Goal: Transaction & Acquisition: Purchase product/service

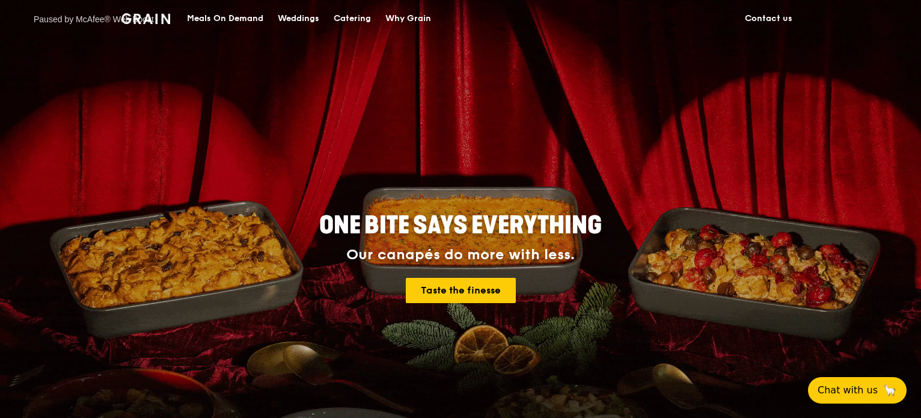
click at [357, 22] on div "Catering" at bounding box center [352, 19] width 37 height 36
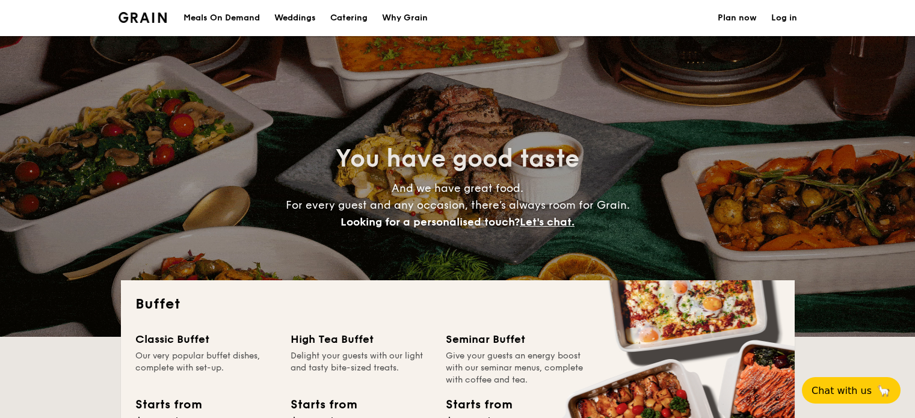
select select
click at [775, 19] on link "Log in" at bounding box center [784, 18] width 26 height 36
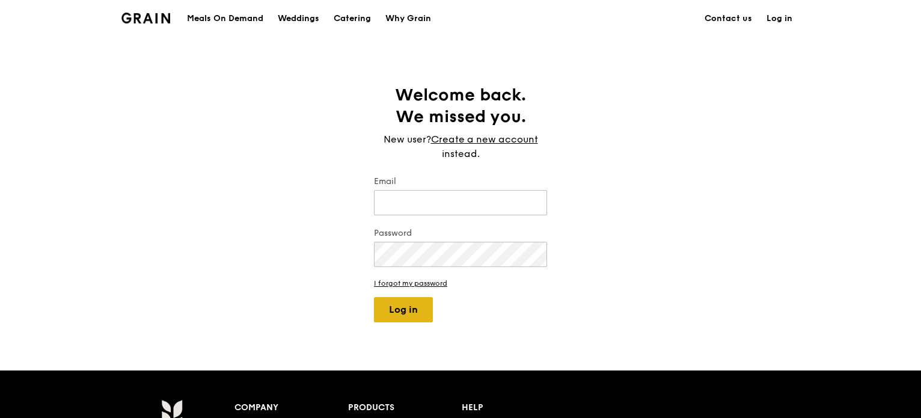
type input "[EMAIL_ADDRESS][DOMAIN_NAME]"
click at [411, 322] on button "Log in" at bounding box center [403, 309] width 59 height 25
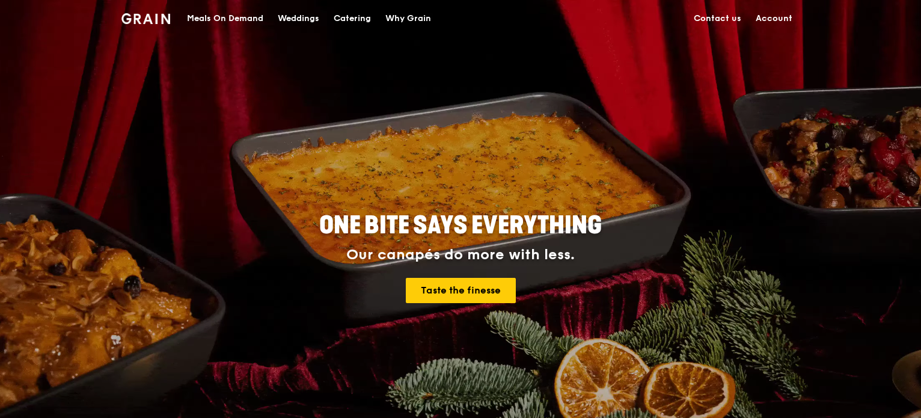
click at [349, 19] on div "Catering" at bounding box center [352, 19] width 37 height 36
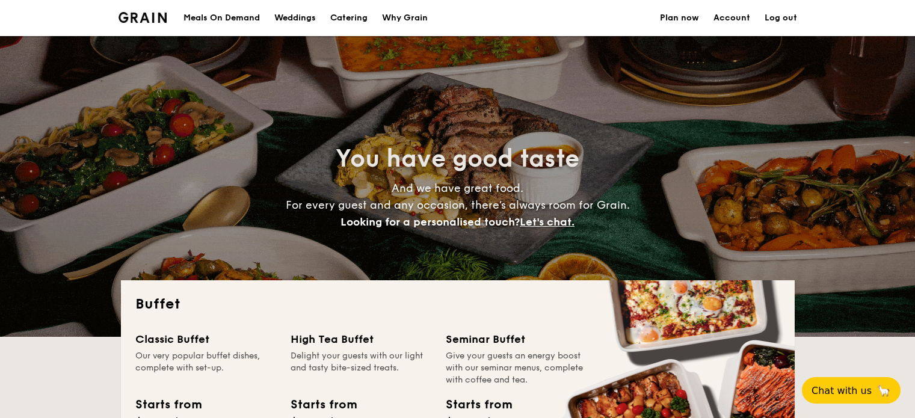
select select
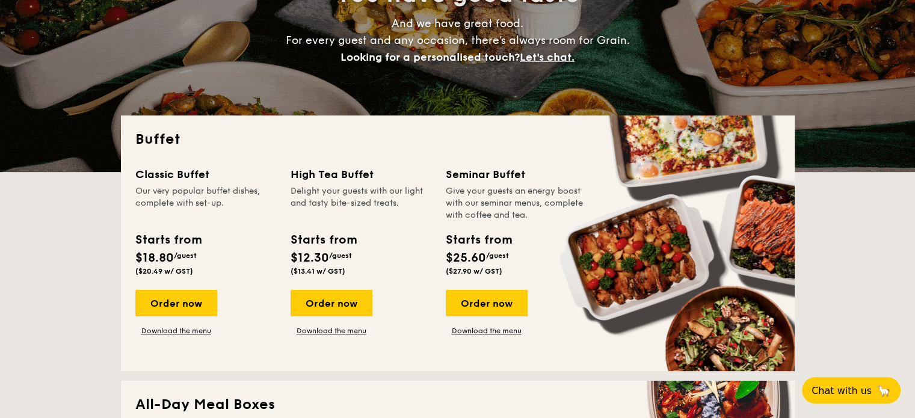
scroll to position [180, 0]
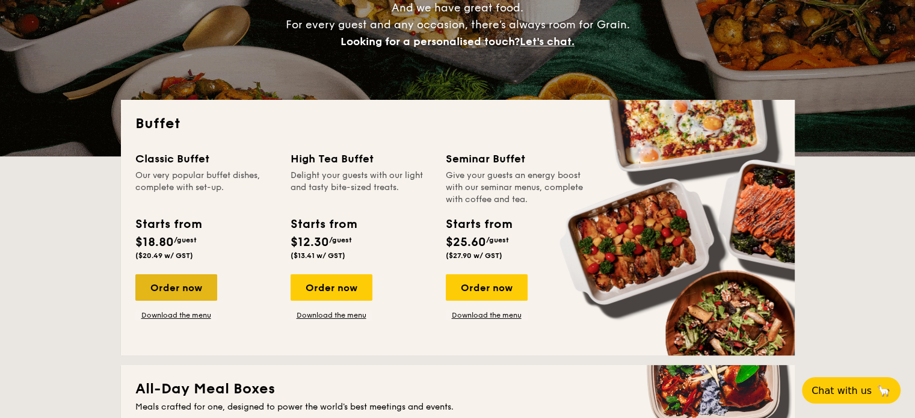
click at [191, 293] on div "Order now" at bounding box center [176, 287] width 82 height 26
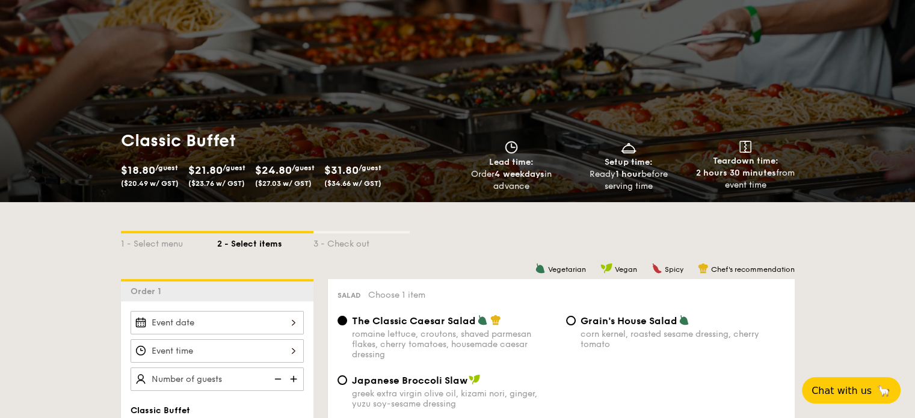
scroll to position [180, 0]
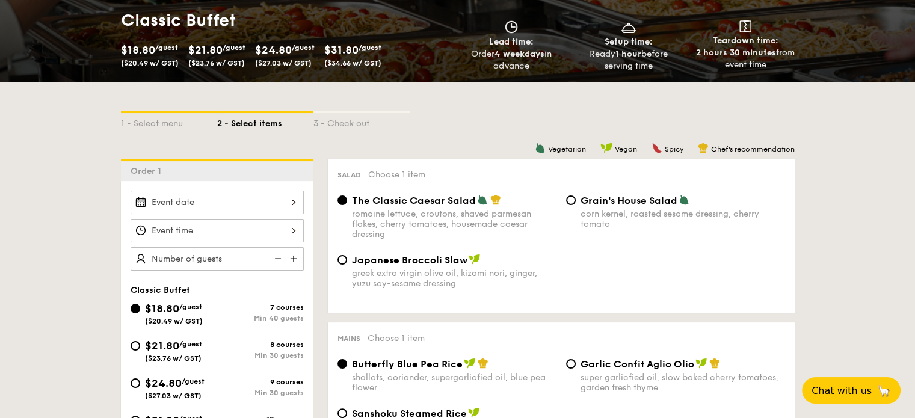
click at [230, 206] on div at bounding box center [216, 202] width 173 height 23
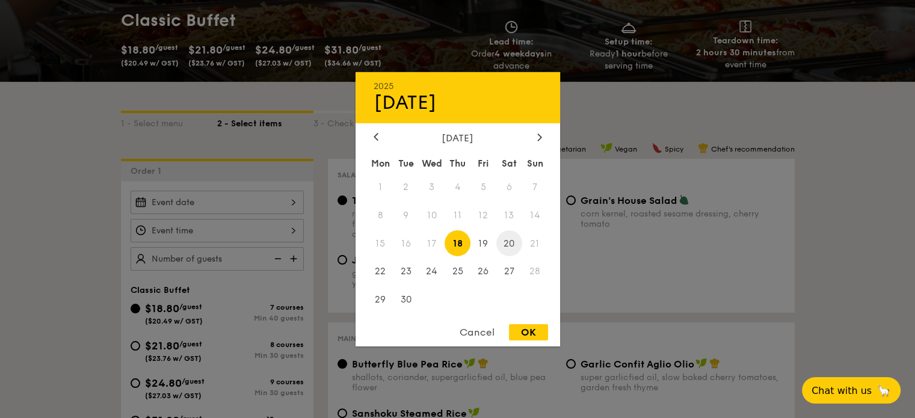
click at [505, 245] on span "20" at bounding box center [509, 243] width 26 height 26
click at [535, 328] on div "OK" at bounding box center [528, 332] width 39 height 16
type input "Sep 20, 2025"
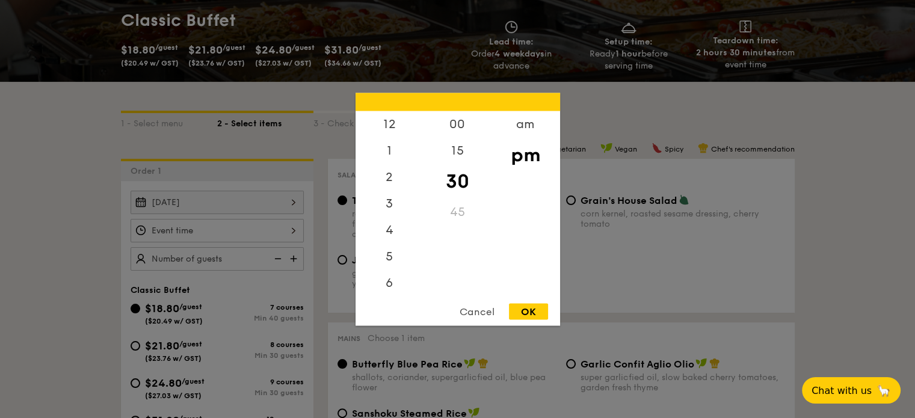
click at [249, 231] on div "12 1 2 3 4 5 6 7 8 9 10 11 00 15 30 45 am pm Cancel OK" at bounding box center [216, 230] width 173 height 23
click at [387, 257] on div "10" at bounding box center [389, 254] width 68 height 26
click at [533, 129] on div "am" at bounding box center [525, 128] width 68 height 35
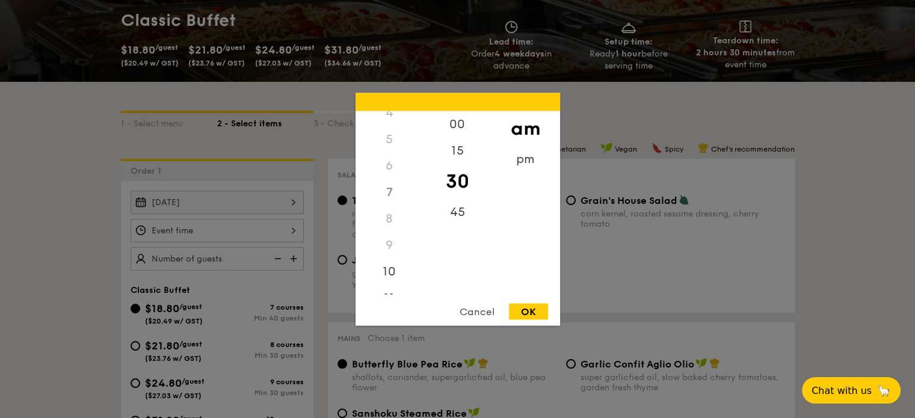
scroll to position [133, 0]
click at [393, 275] on div "11" at bounding box center [389, 285] width 68 height 35
click at [533, 167] on div "pm" at bounding box center [525, 163] width 68 height 35
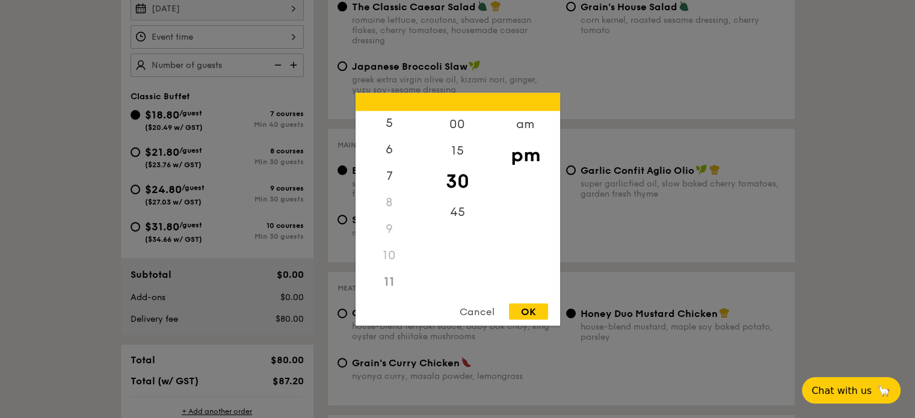
scroll to position [421, 0]
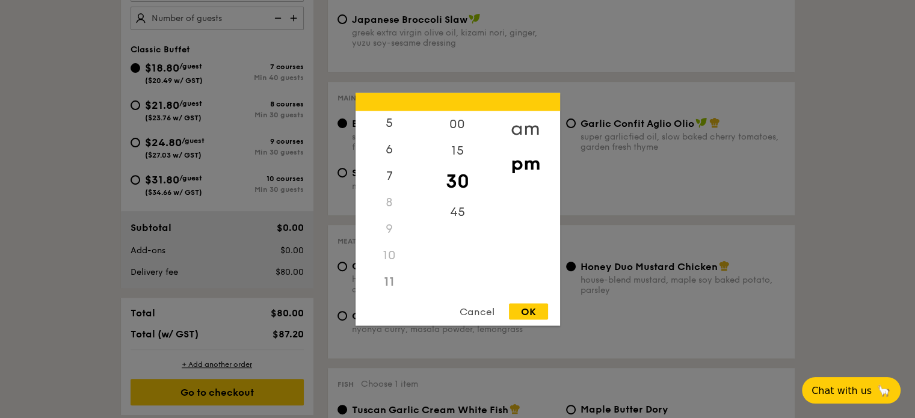
click at [534, 121] on div "am" at bounding box center [525, 128] width 68 height 35
click at [458, 183] on div "30" at bounding box center [457, 181] width 68 height 35
click at [526, 310] on div "OK" at bounding box center [528, 311] width 39 height 16
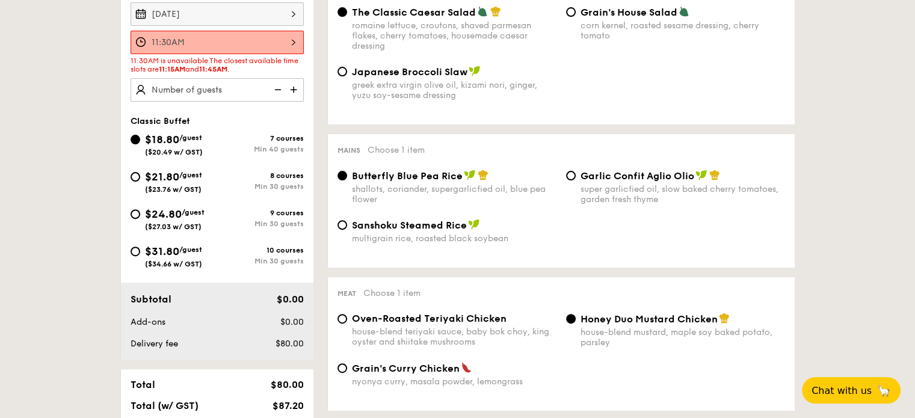
scroll to position [361, 0]
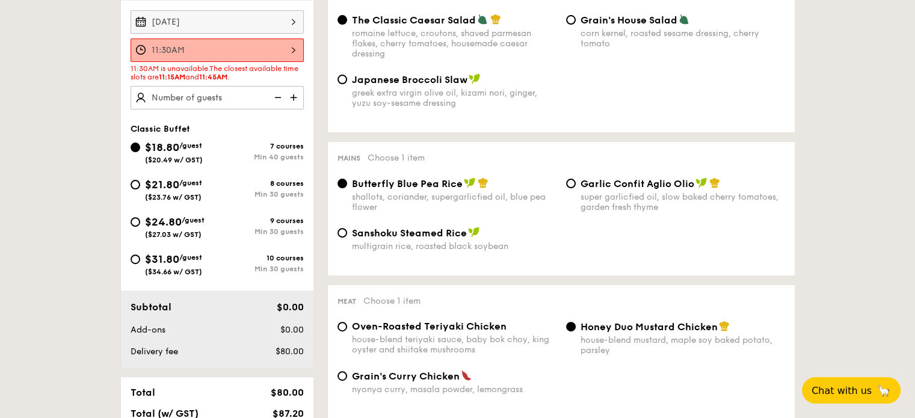
click at [256, 59] on div "11:30AM 12 1 2 3 4 5 6 7 8 9 10 11 00 15 30 45 am pm Cancel OK" at bounding box center [216, 49] width 173 height 23
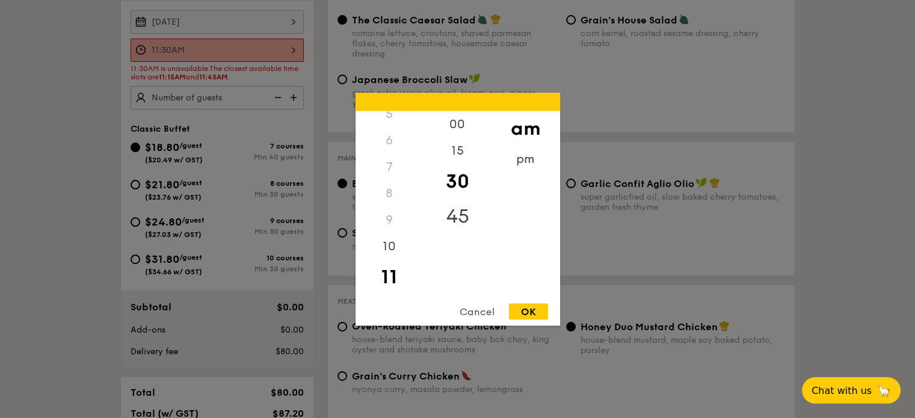
click at [452, 213] on div "45" at bounding box center [457, 215] width 68 height 35
click at [524, 314] on div "OK" at bounding box center [528, 311] width 39 height 16
type input "11:45AM"
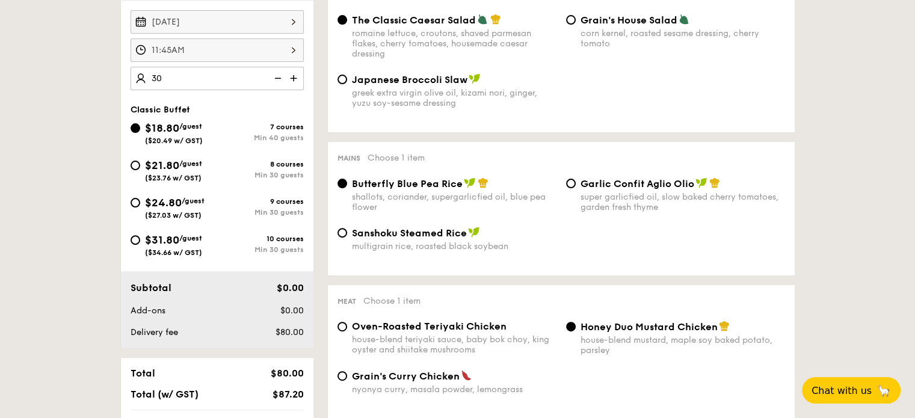
type input "40 guests"
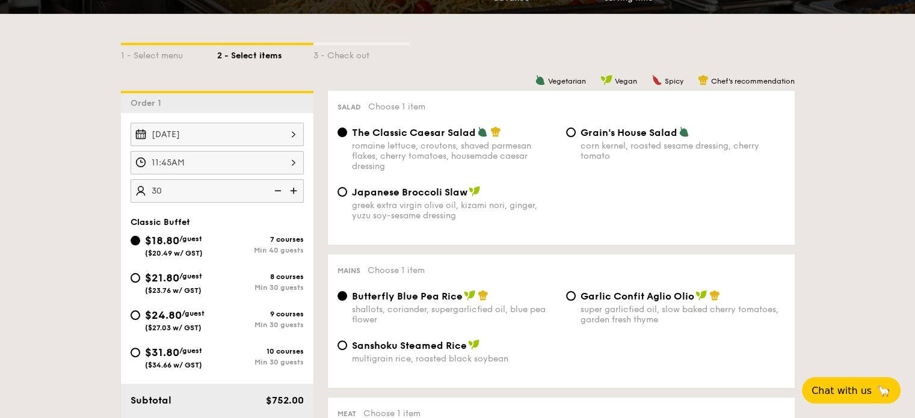
scroll to position [241, 0]
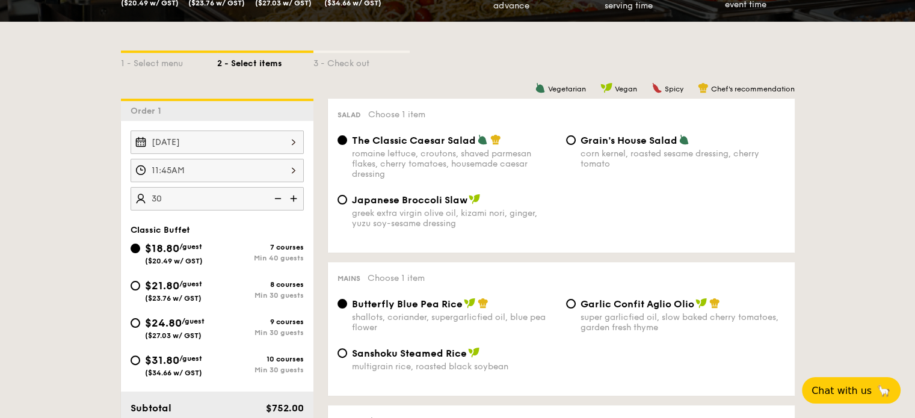
click at [141, 286] on div "$21.80 /guest ($23.76 w/ GST)" at bounding box center [173, 289] width 87 height 25
click at [140, 286] on input "$21.80 /guest ($23.76 w/ GST) 8 courses Min 30 guests" at bounding box center [135, 286] width 10 height 10
radio input "true"
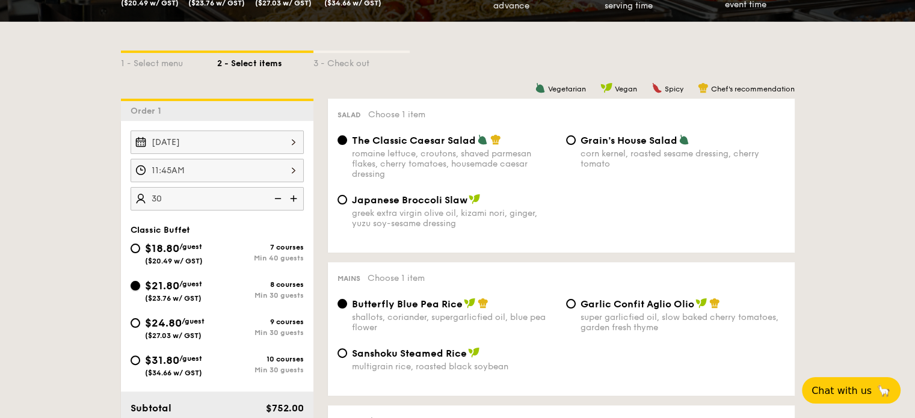
radio input "true"
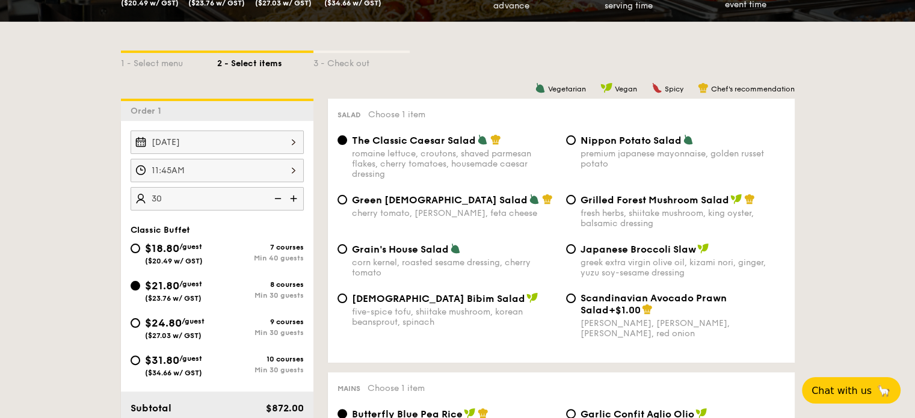
click at [633, 207] on div "Grilled Forest Mushroom Salad fresh herbs, shiitake mushroom, king oyster, bals…" at bounding box center [682, 211] width 204 height 35
click at [575, 204] on input "Grilled Forest Mushroom Salad fresh herbs, shiitake mushroom, king oyster, bals…" at bounding box center [571, 200] width 10 height 10
radio input "true"
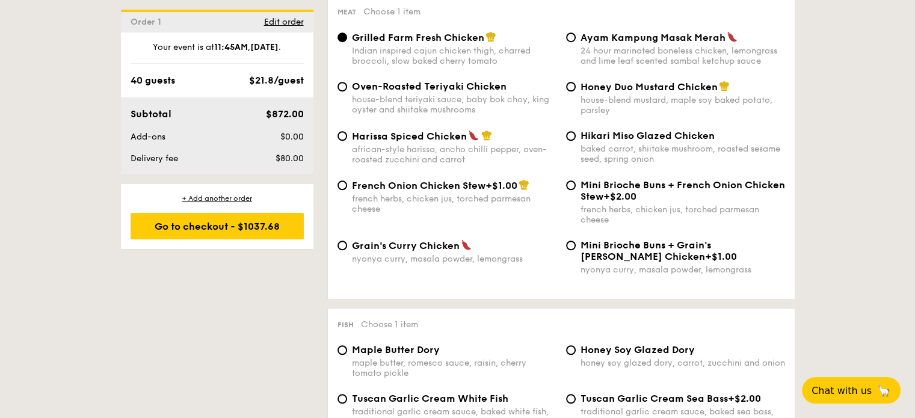
scroll to position [902, 0]
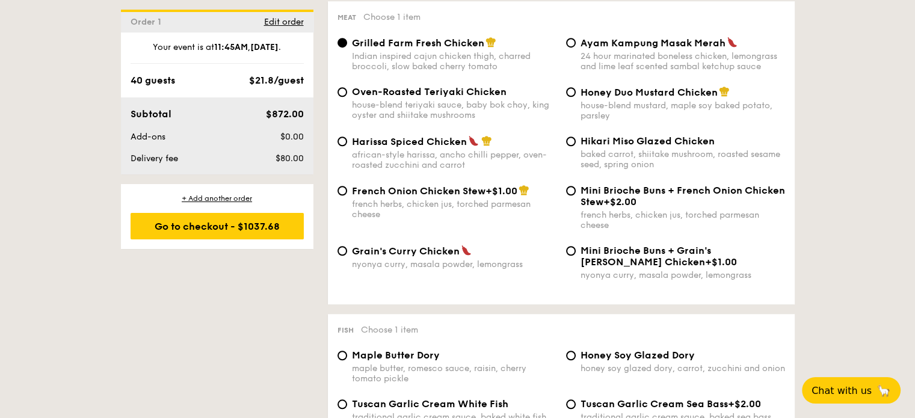
click at [620, 96] on span "Honey Duo Mustard Chicken" at bounding box center [648, 92] width 137 height 11
click at [575, 96] on input "Honey Duo Mustard Chicken house-blend mustard, maple soy baked potato, parsley" at bounding box center [571, 92] width 10 height 10
radio input "true"
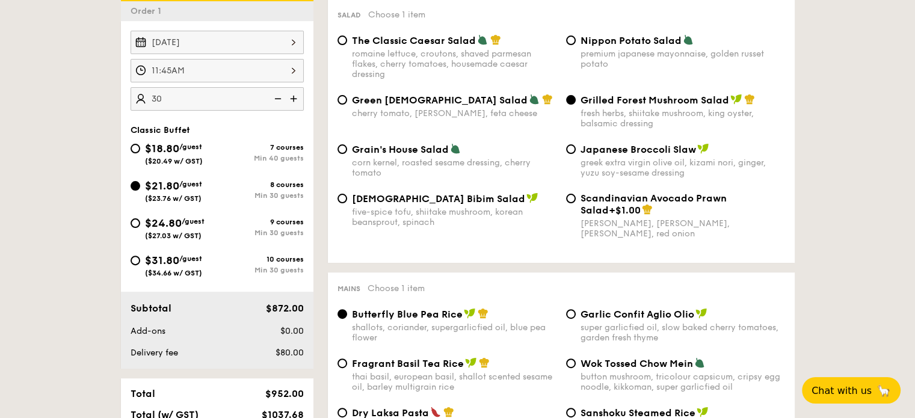
scroll to position [301, 0]
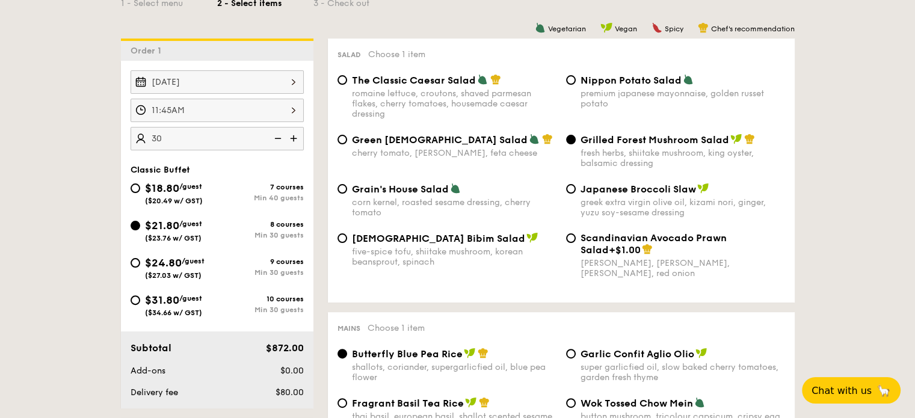
click at [276, 136] on img at bounding box center [277, 138] width 18 height 23
click at [277, 136] on img at bounding box center [277, 138] width 18 height 23
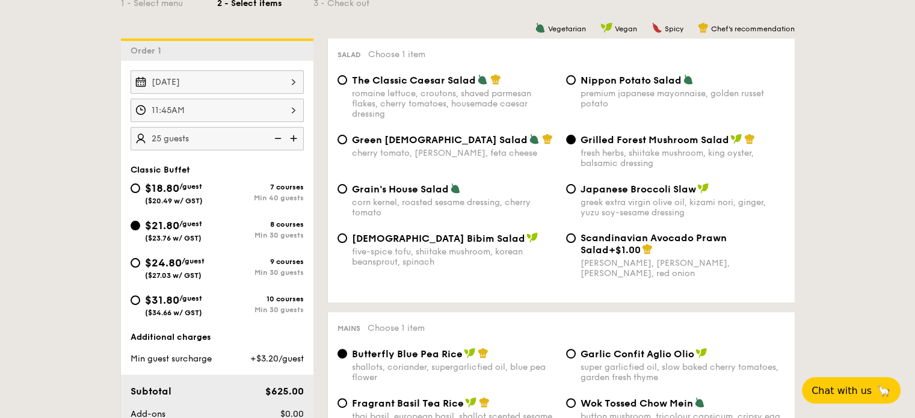
click at [289, 137] on img at bounding box center [295, 138] width 18 height 23
type input "30 guests"
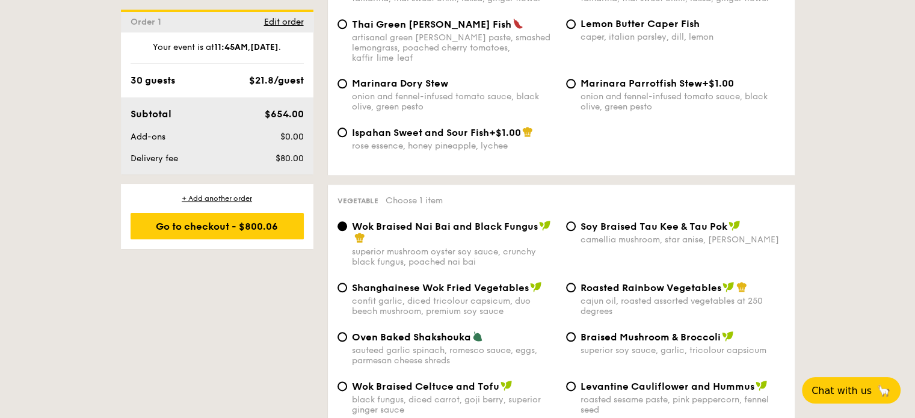
scroll to position [1443, 0]
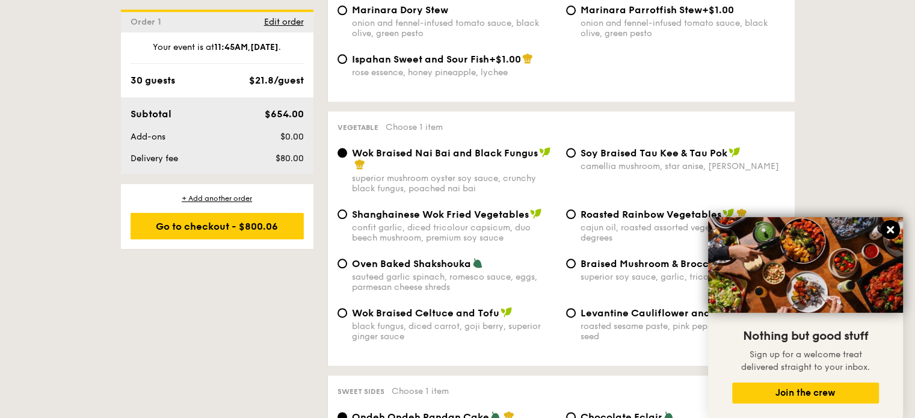
click at [890, 230] on icon at bounding box center [889, 229] width 7 height 7
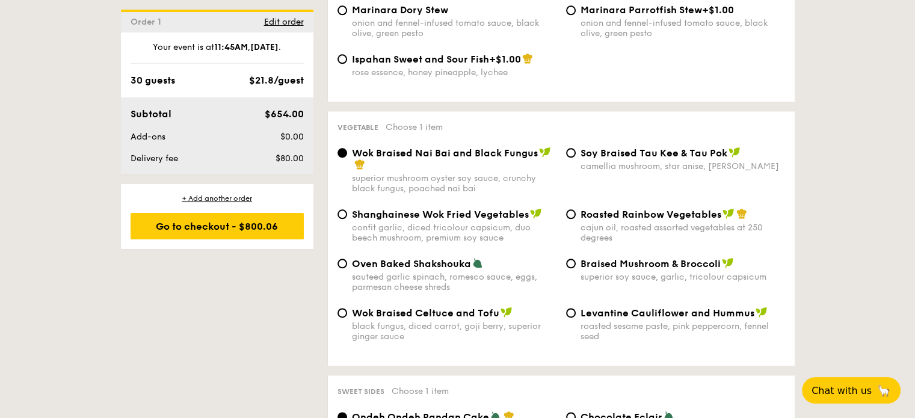
click at [575, 210] on div "Roasted Rainbow Vegetables cajun oil, roasted assorted vegetables at 250 degrees" at bounding box center [675, 225] width 229 height 35
click at [571, 211] on input "Roasted Rainbow Vegetables cajun oil, roasted assorted vegetables at 250 degrees" at bounding box center [571, 214] width 10 height 10
radio input "true"
click at [571, 211] on input "Roasted Rainbow Vegetables cajun oil, roasted assorted vegetables at 250 degrees" at bounding box center [571, 214] width 10 height 10
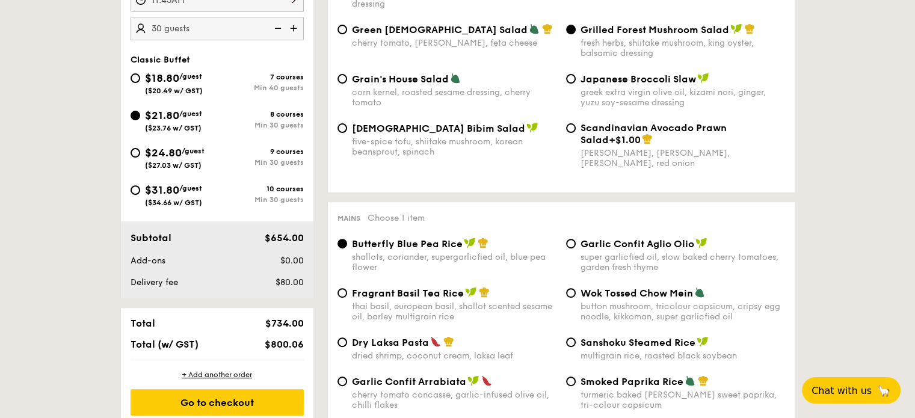
scroll to position [421, 0]
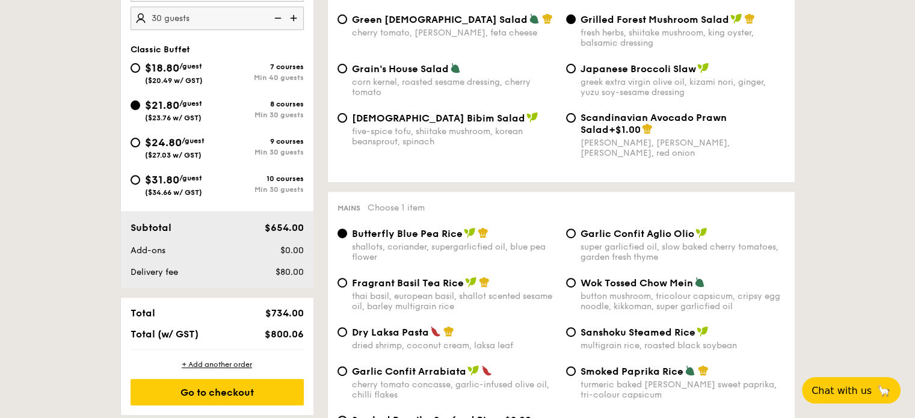
select select
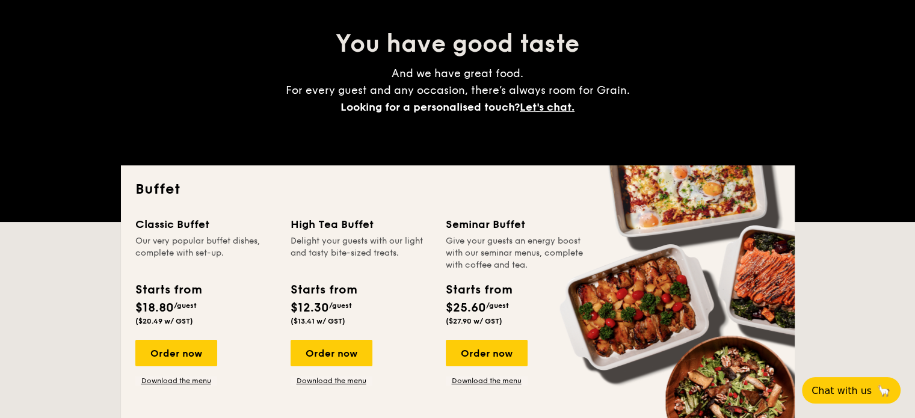
scroll to position [120, 0]
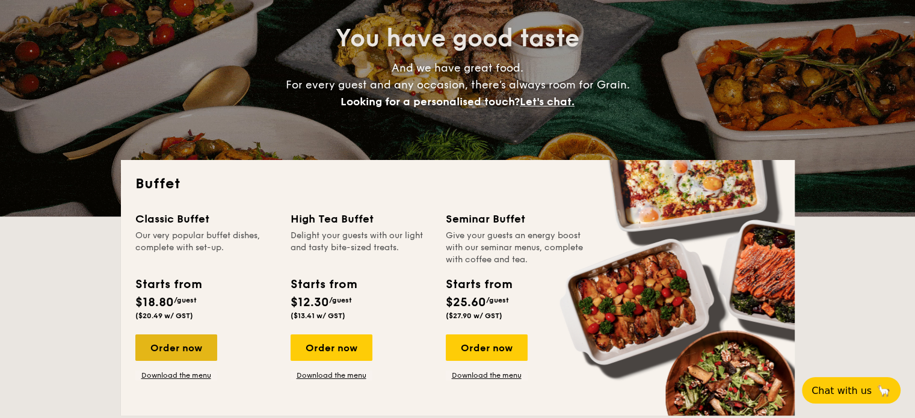
click at [180, 347] on div "Order now" at bounding box center [176, 347] width 82 height 26
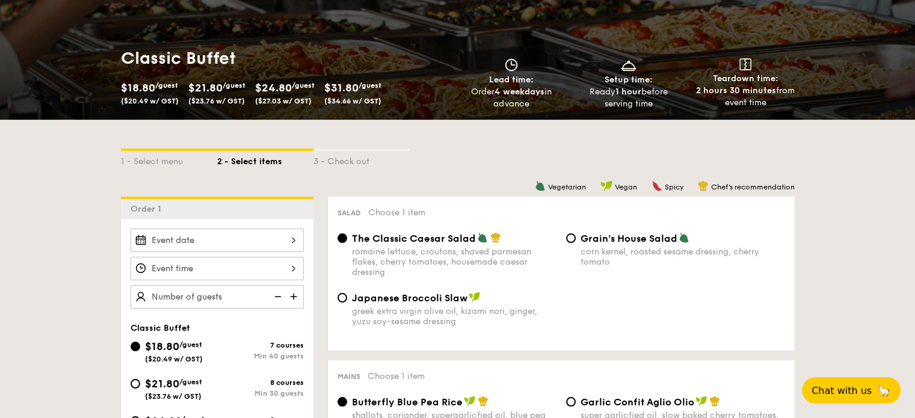
scroll to position [180, 0]
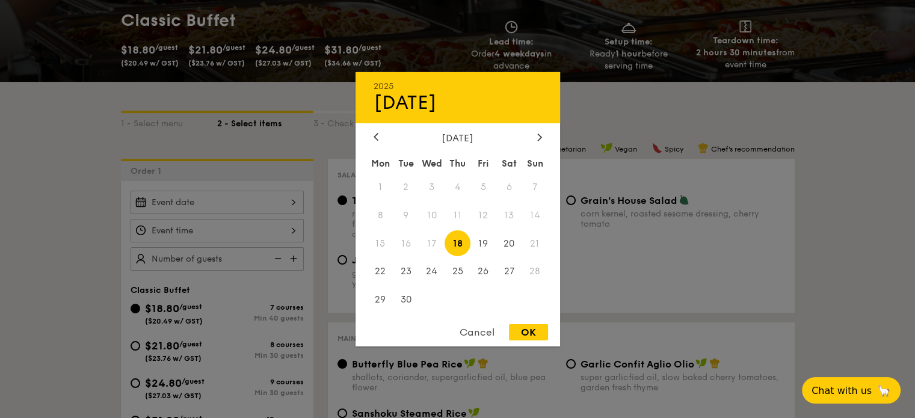
click at [217, 198] on div "2025 Sep 18 September 2025 Mon Tue Wed Thu Fri Sat Sun 1 2 3 4 5 6 7 8 9 10 11 …" at bounding box center [216, 202] width 173 height 23
click at [509, 237] on span "20" at bounding box center [509, 243] width 26 height 26
click at [538, 335] on div "OK" at bounding box center [528, 332] width 39 height 16
type input "Sep 20, 2025"
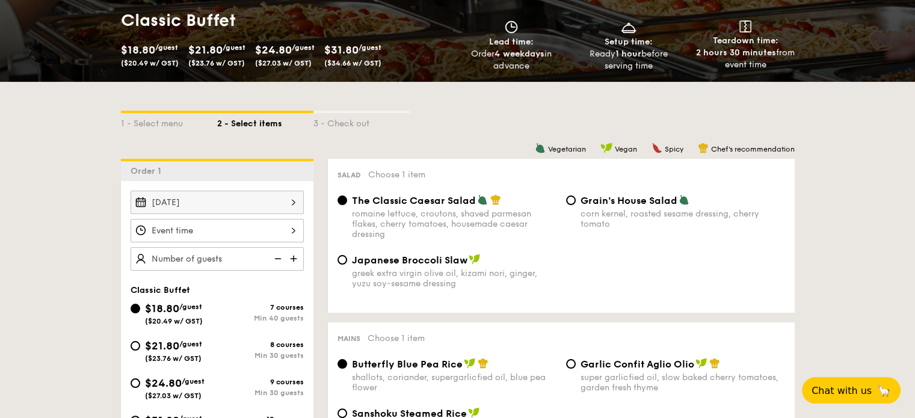
click at [283, 225] on div at bounding box center [216, 230] width 173 height 23
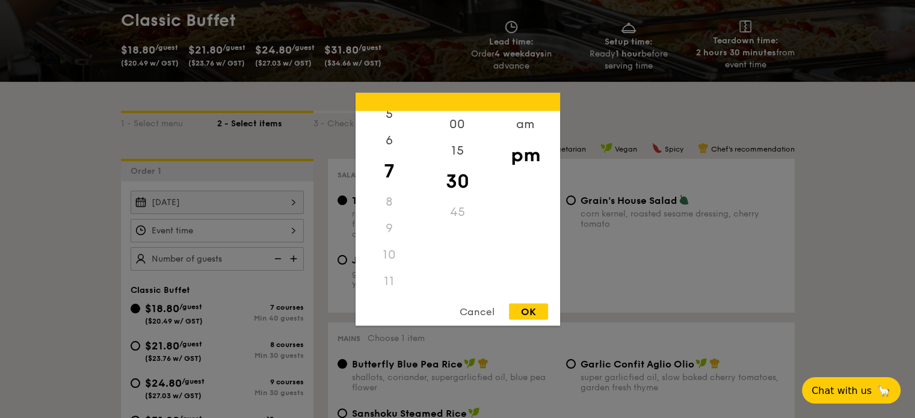
scroll to position [143, 0]
click at [524, 126] on div "am" at bounding box center [525, 128] width 68 height 35
click at [391, 284] on div "11" at bounding box center [389, 276] width 68 height 35
click at [540, 311] on div "OK" at bounding box center [528, 311] width 39 height 16
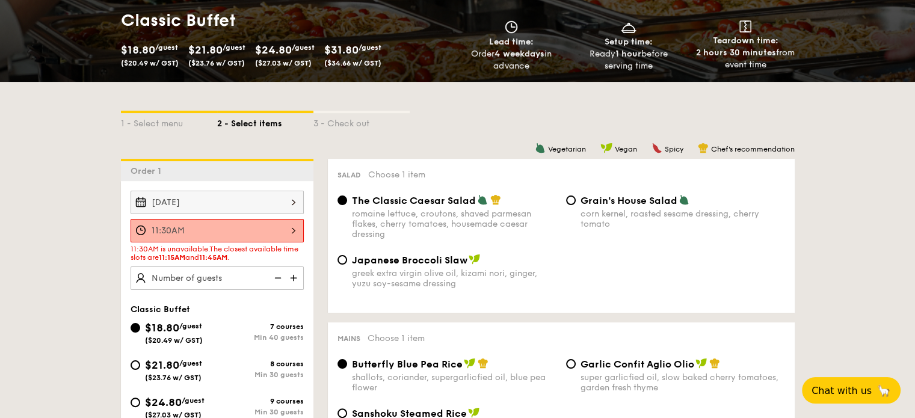
click at [250, 229] on div "11:30AM" at bounding box center [216, 230] width 173 height 23
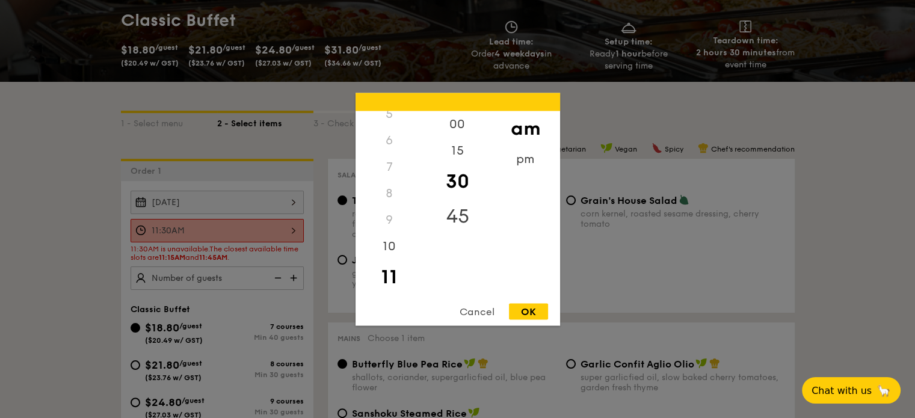
click at [456, 210] on div "45" at bounding box center [457, 215] width 68 height 35
click at [532, 312] on div "OK" at bounding box center [528, 311] width 39 height 16
type input "11:45AM"
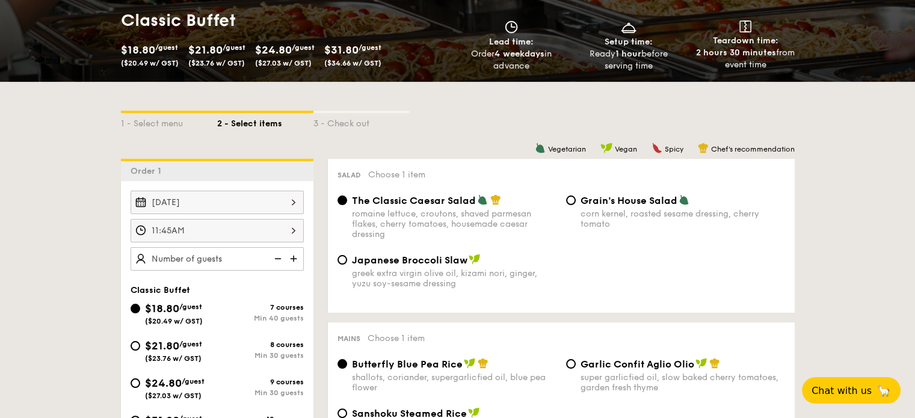
click at [250, 271] on div "Sep 20, 2025 11:45AM Classic Buffet $18.80 /guest ($20.49 w/ GST) 7 courses Min…" at bounding box center [217, 355] width 192 height 348
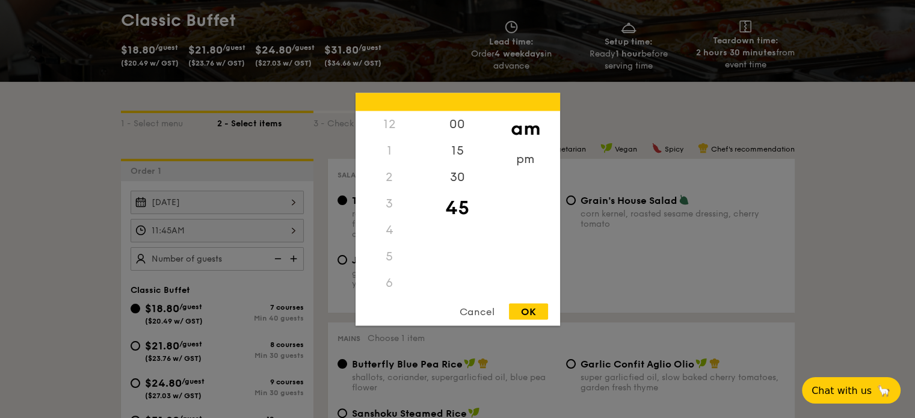
click at [232, 239] on div "11:45AM 12 1 2 3 4 5 6 7 8 9 10 11 00 15 30 45 am pm Cancel OK" at bounding box center [216, 230] width 173 height 23
click at [542, 311] on div "OK" at bounding box center [528, 311] width 39 height 16
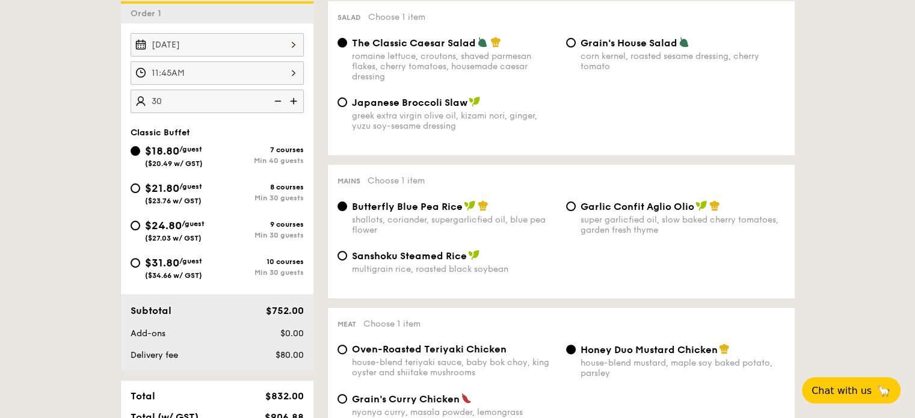
scroll to position [361, 0]
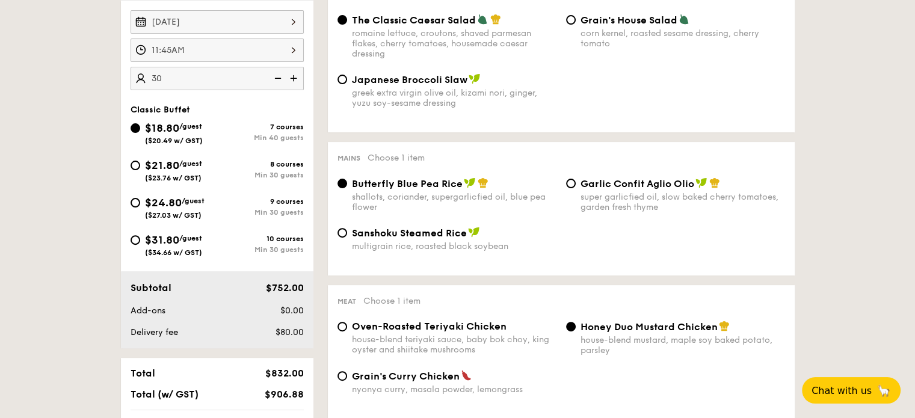
click at [276, 78] on img at bounding box center [277, 78] width 18 height 23
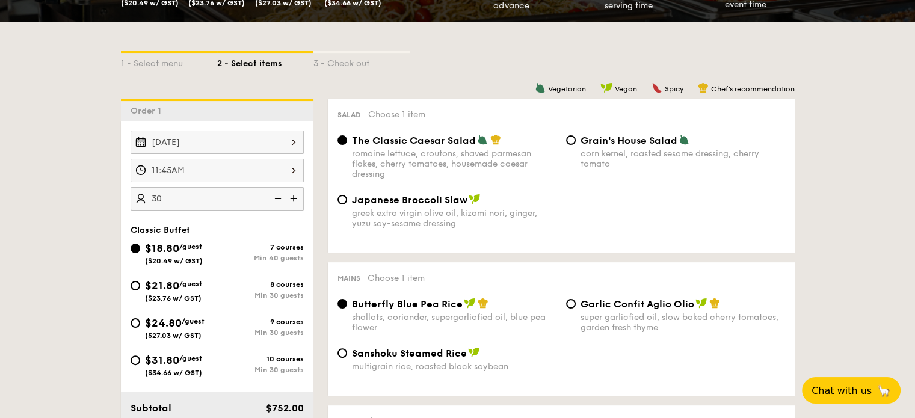
click at [278, 195] on img at bounding box center [277, 198] width 18 height 23
type input "40 guests"
click at [278, 203] on img at bounding box center [277, 198] width 18 height 23
click at [277, 201] on img at bounding box center [277, 198] width 18 height 23
click at [140, 281] on div "$21.80 /guest ($23.76 w/ GST)" at bounding box center [173, 289] width 87 height 25
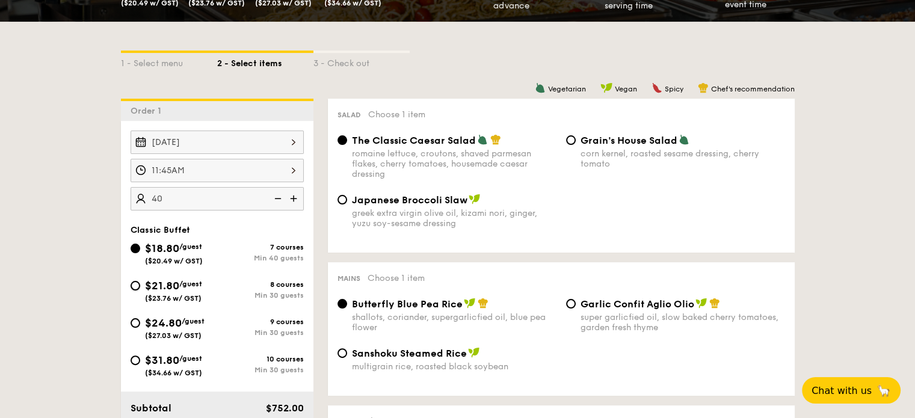
click at [140, 281] on input "$21.80 /guest ($23.76 w/ GST) 8 courses Min 30 guests" at bounding box center [135, 286] width 10 height 10
radio input "true"
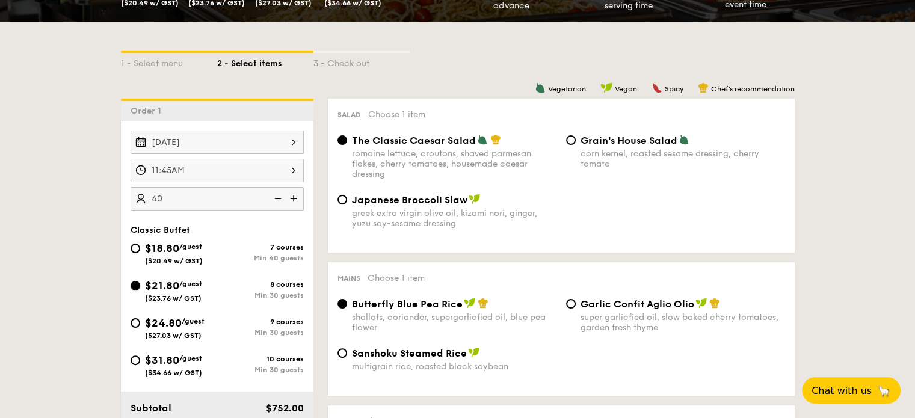
radio input "true"
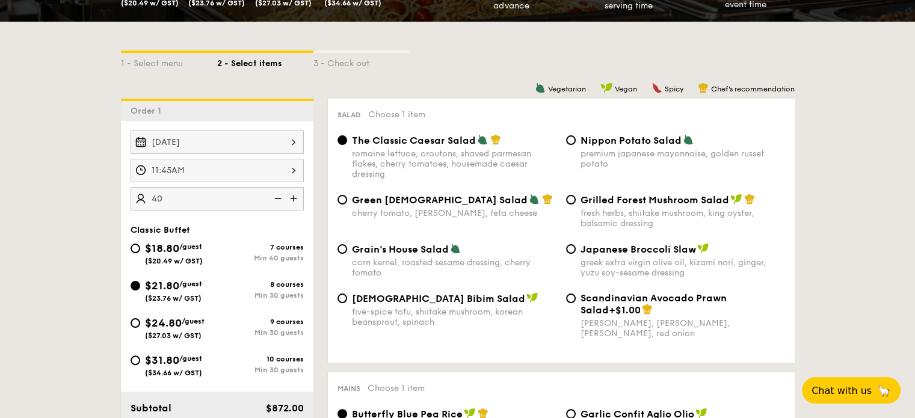
click at [275, 203] on img at bounding box center [277, 198] width 18 height 23
click at [277, 202] on img at bounding box center [277, 198] width 18 height 23
type input "30 guests"
click at [568, 200] on input "Grilled Forest Mushroom Salad fresh herbs, shiitake mushroom, king oyster, bals…" at bounding box center [571, 200] width 10 height 10
radio input "true"
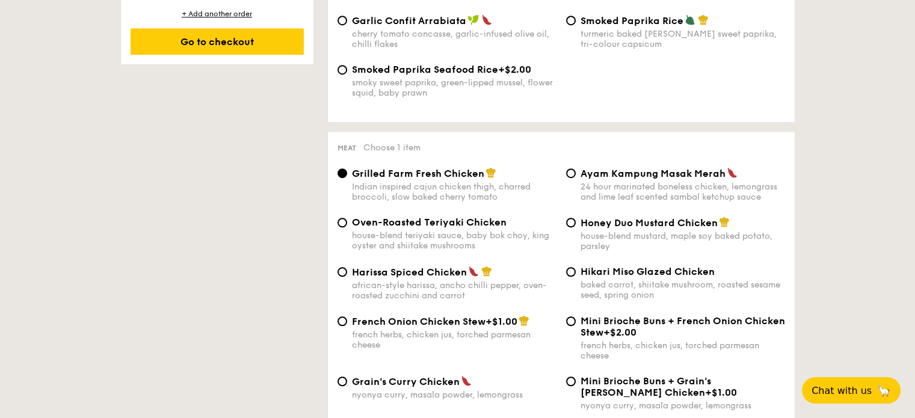
scroll to position [782, 0]
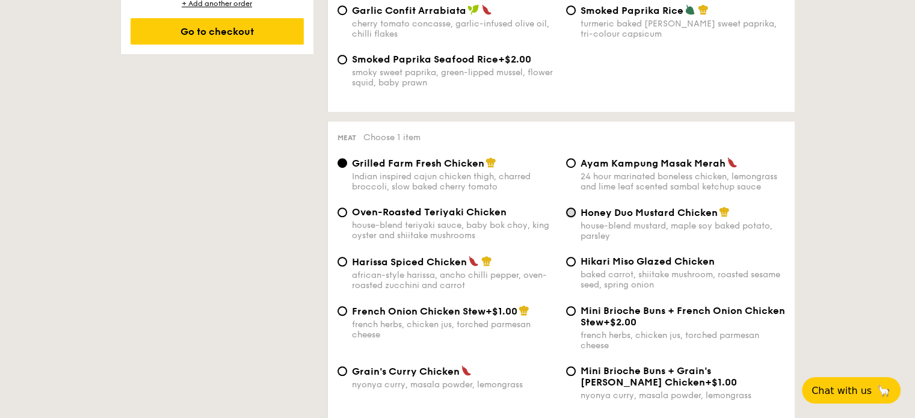
click at [569, 213] on input "Honey Duo Mustard Chicken house-blend mustard, maple soy baked potato, parsley" at bounding box center [571, 212] width 10 height 10
radio input "true"
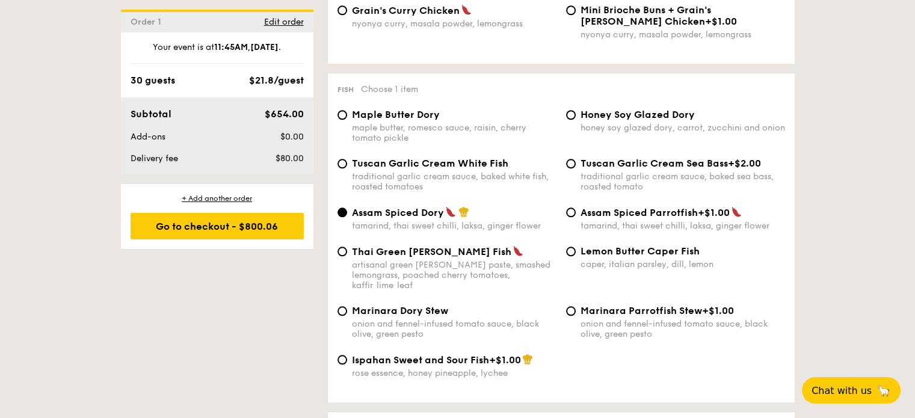
scroll to position [1203, 0]
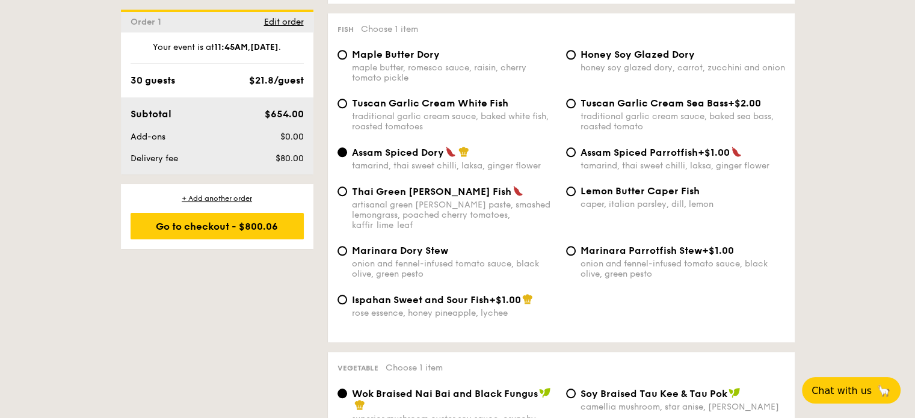
click at [342, 54] on div "Maple Butter Dory maple butter, romesco sauce, raisin, cherry tomato pickle" at bounding box center [447, 66] width 229 height 34
click at [342, 55] on input "Maple Butter Dory maple butter, romesco sauce, raisin, cherry tomato pickle" at bounding box center [342, 55] width 10 height 10
radio input "true"
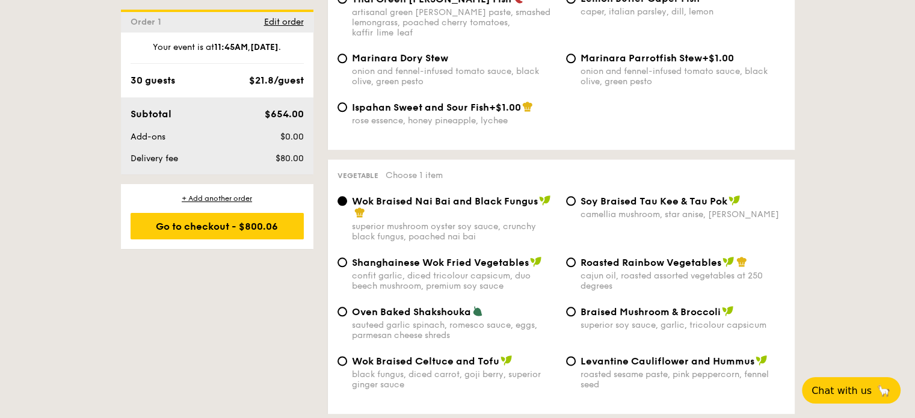
scroll to position [1443, 0]
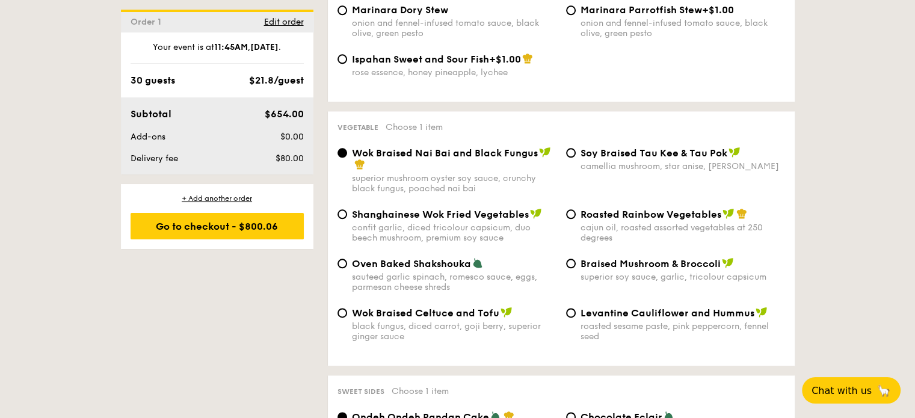
click at [574, 208] on div "Roasted Rainbow Vegetables cajun oil, roasted assorted vegetables at 250 degrees" at bounding box center [675, 225] width 229 height 35
click at [570, 209] on input "Roasted Rainbow Vegetables cajun oil, roasted assorted vegetables at 250 degrees" at bounding box center [571, 214] width 10 height 10
radio input "true"
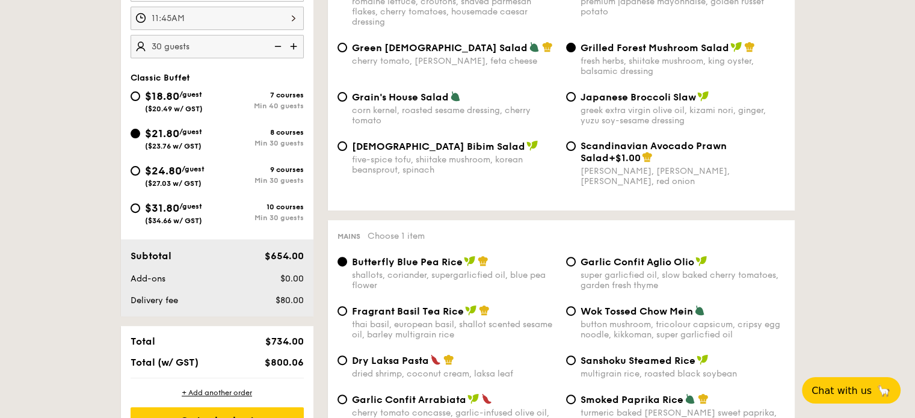
scroll to position [241, 0]
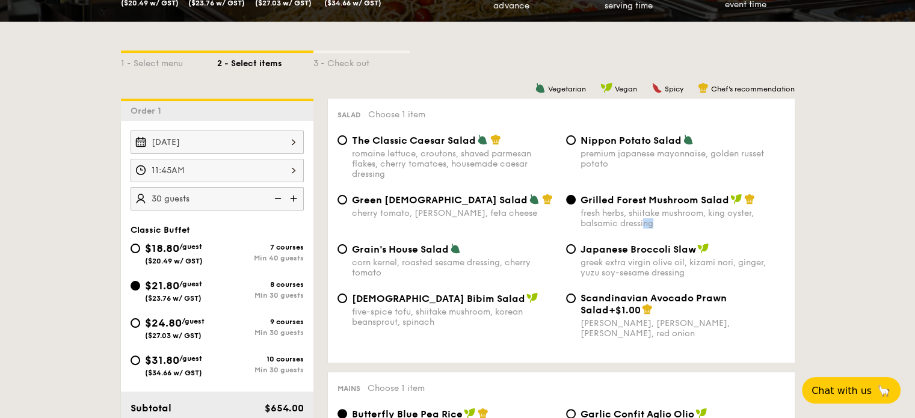
drag, startPoint x: 644, startPoint y: 229, endPoint x: 669, endPoint y: 227, distance: 24.8
click at [670, 229] on label "Grilled Forest Mushroom Salad fresh herbs, shiitake mushroom, king oyster, bals…" at bounding box center [675, 222] width 219 height 11
drag, startPoint x: 669, startPoint y: 233, endPoint x: 675, endPoint y: 243, distance: 11.7
click at [662, 230] on div at bounding box center [662, 230] width 0 height 0
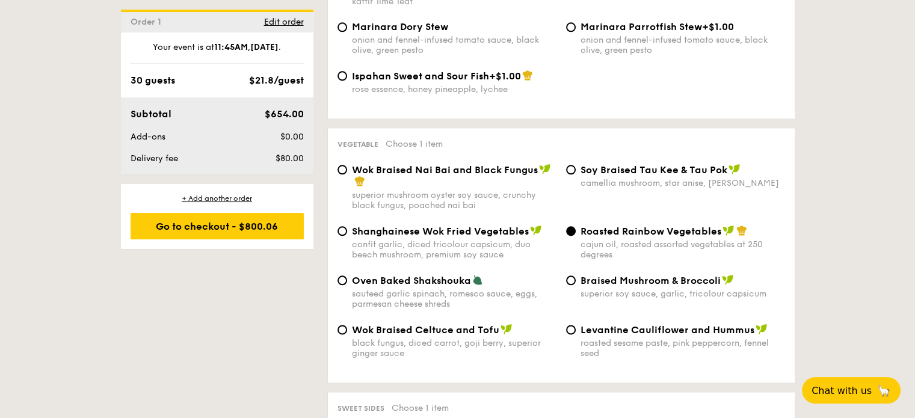
scroll to position [1443, 0]
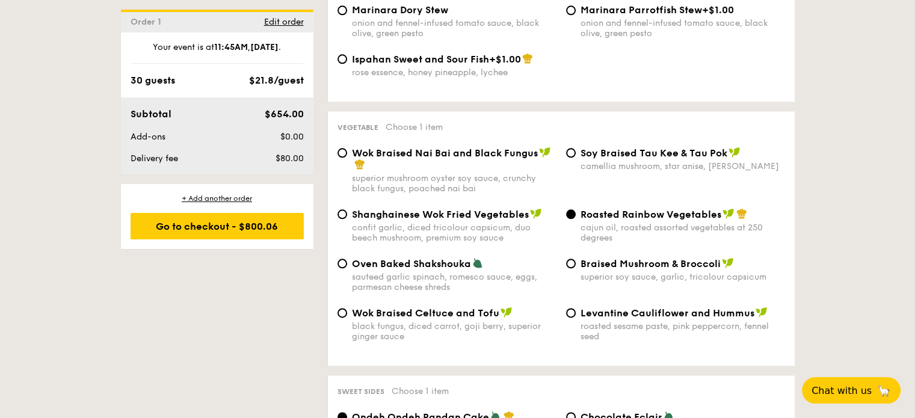
click at [347, 147] on div "Wok Braised Nai Bai and Black Fungus superior mushroom oyster soy sauce, crunch…" at bounding box center [447, 170] width 229 height 47
click at [340, 148] on input "Wok Braised Nai Bai and Black Fungus superior mushroom oyster soy sauce, crunch…" at bounding box center [342, 153] width 10 height 10
radio input "true"
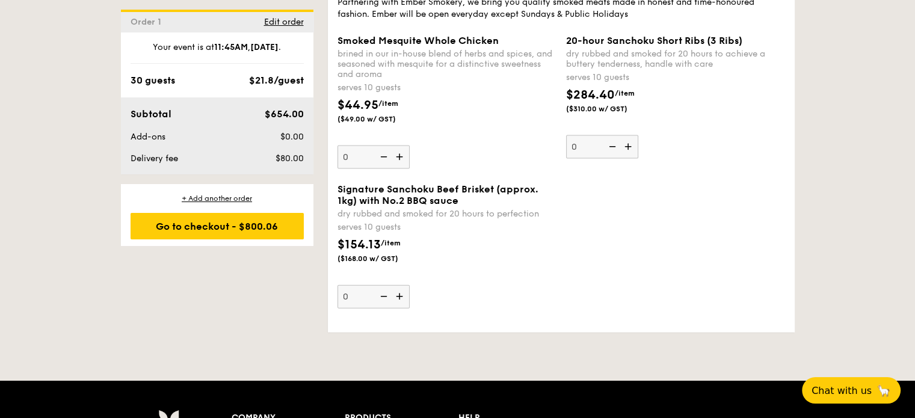
scroll to position [2706, 0]
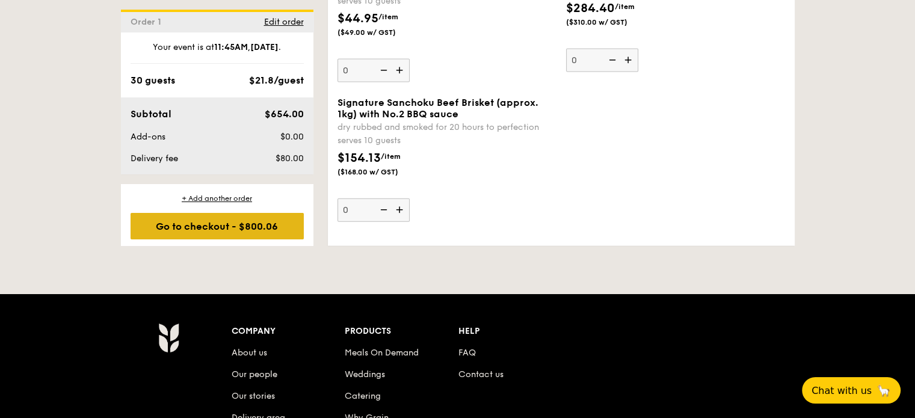
click at [204, 223] on div "Go to checkout - $800.06" at bounding box center [216, 226] width 173 height 26
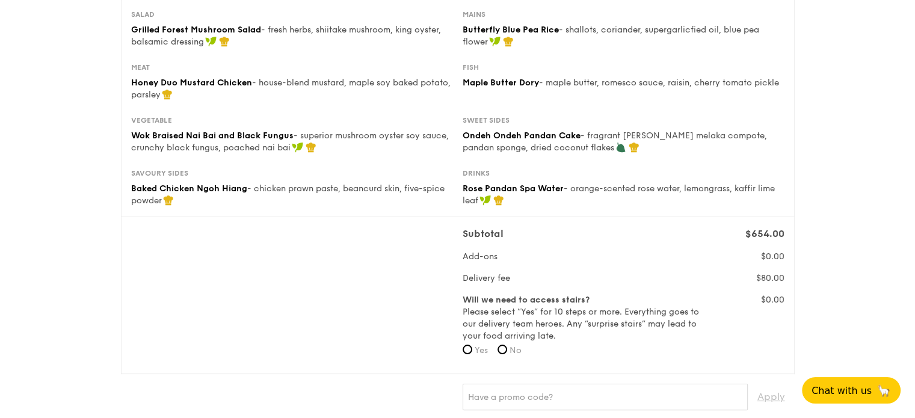
scroll to position [180, 0]
click at [511, 351] on label "No" at bounding box center [509, 350] width 24 height 12
click at [507, 351] on input "No" at bounding box center [502, 349] width 10 height 10
radio input "true"
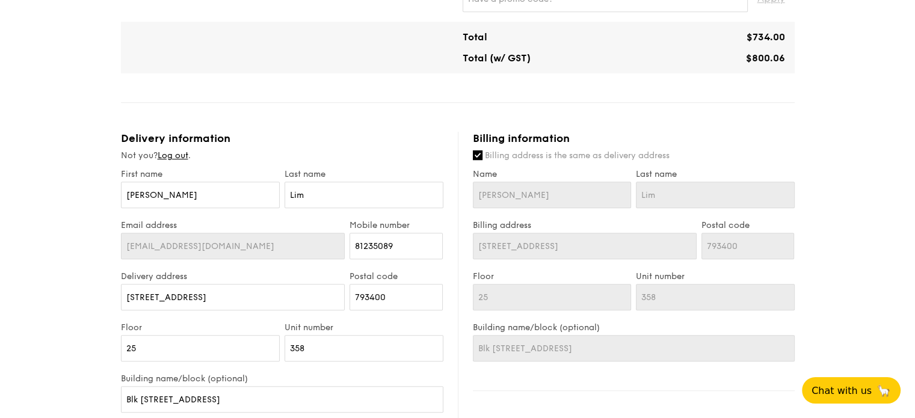
scroll to position [601, 0]
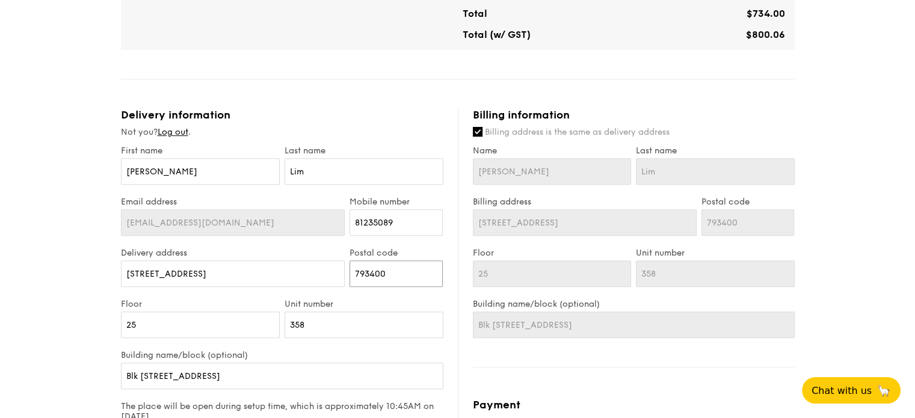
click at [370, 274] on input "793400" at bounding box center [395, 273] width 93 height 26
drag, startPoint x: 393, startPoint y: 274, endPoint x: 356, endPoint y: 272, distance: 37.3
click at [356, 272] on input "793400" at bounding box center [395, 273] width 93 height 26
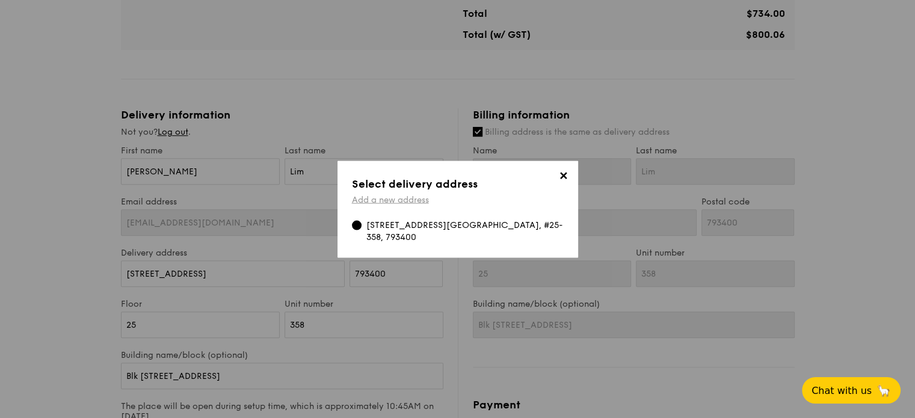
click at [421, 203] on link "Add a new address" at bounding box center [390, 199] width 77 height 10
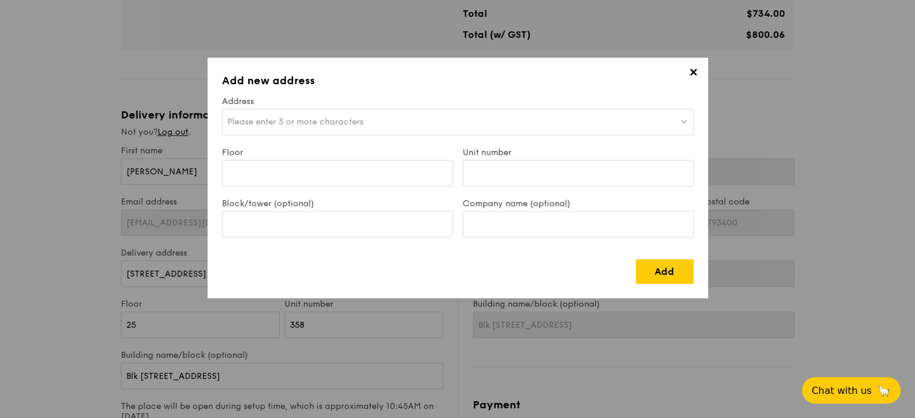
click at [341, 122] on span "Please enter 3 or more characters" at bounding box center [295, 122] width 136 height 10
type input "B"
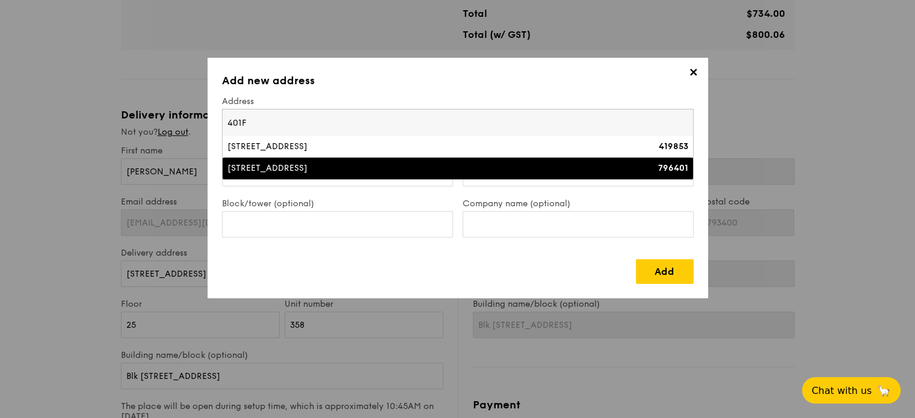
type input "401F"
click at [324, 164] on div "401F Fernvale Lane, Fernvale Dew" at bounding box center [400, 168] width 346 height 12
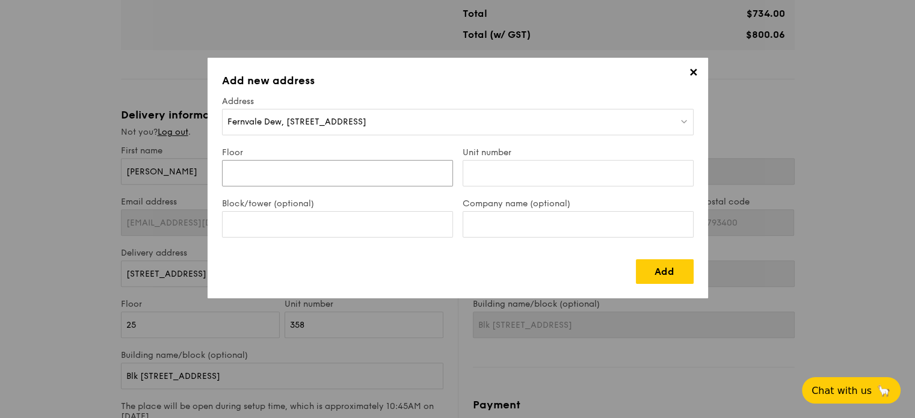
click at [373, 181] on input "Floor" at bounding box center [337, 173] width 231 height 26
type input "25"
click at [539, 165] on input "Unit number" at bounding box center [577, 173] width 231 height 26
type input "358"
click at [339, 229] on input "Block/tower (optional)" at bounding box center [337, 224] width 231 height 26
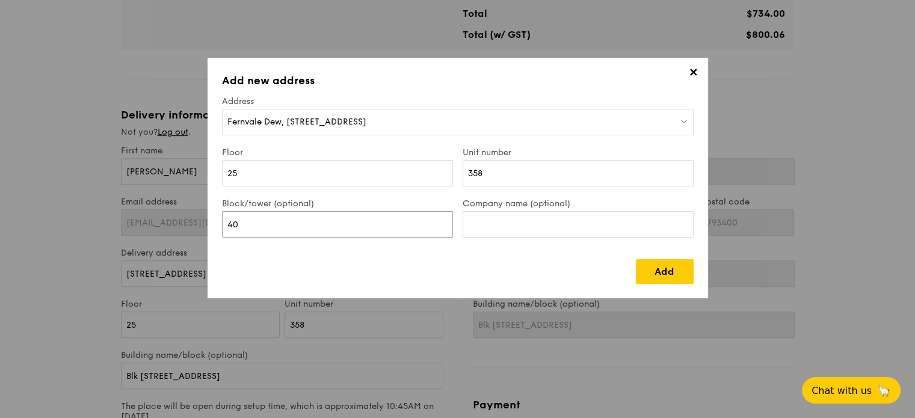
type input "4"
click at [668, 274] on link "Add" at bounding box center [665, 271] width 58 height 25
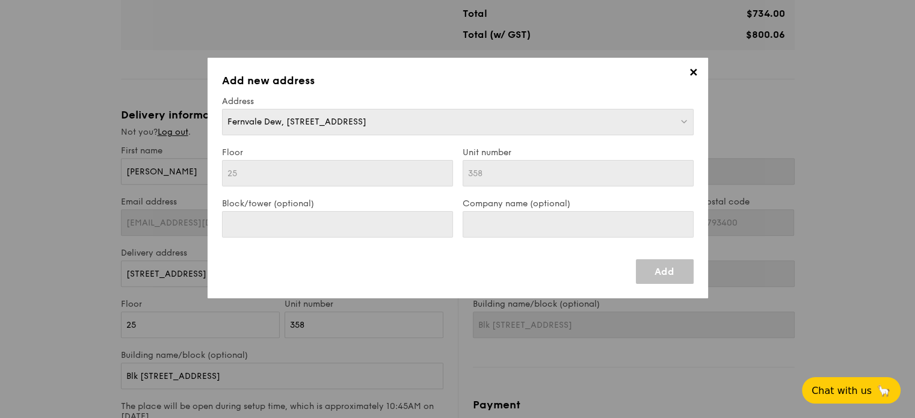
type input "401F Fernvale Lane"
type input "796401"
type input "401F Fernvale Lane"
type input "796401"
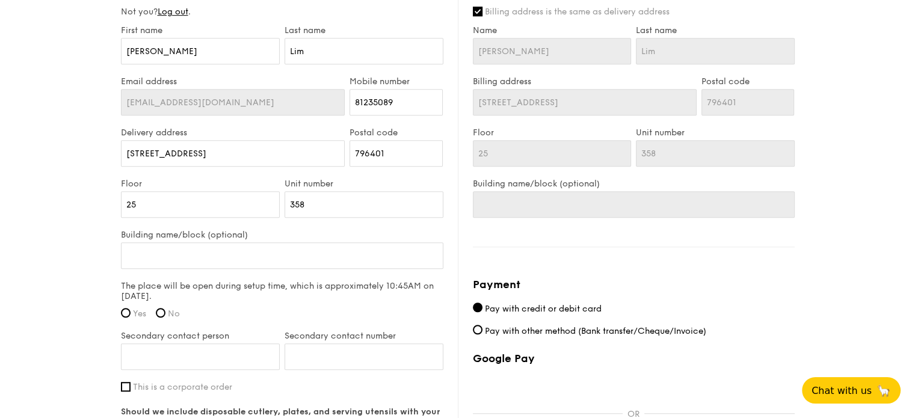
scroll to position [782, 0]
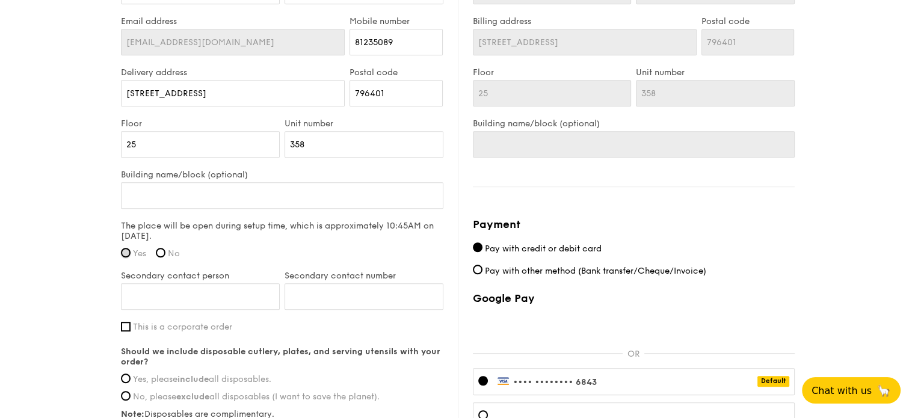
click at [121, 254] on input "Yes" at bounding box center [126, 253] width 10 height 10
radio input "true"
click at [235, 301] on input "Secondary contact person" at bounding box center [200, 296] width 159 height 26
type input "Lim Wei Ting"
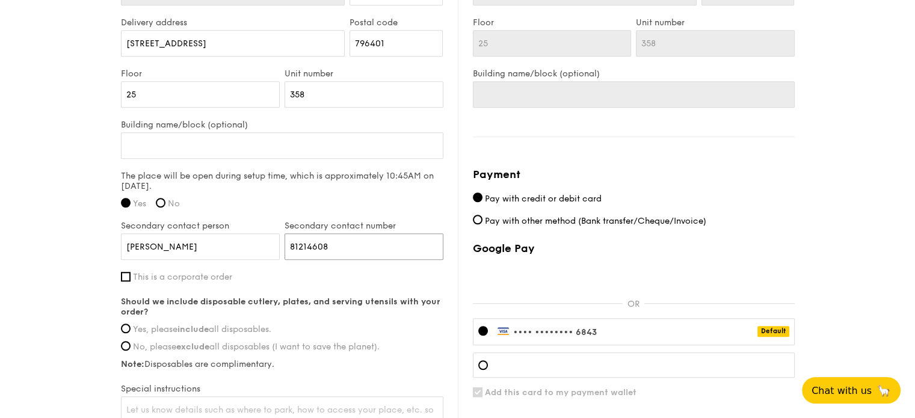
scroll to position [842, 0]
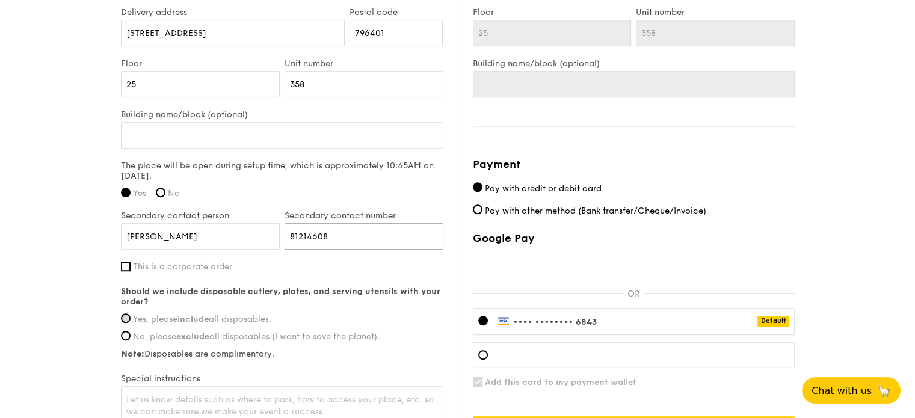
type input "81214608"
click at [127, 319] on input "Yes, please include all disposables." at bounding box center [126, 318] width 10 height 10
radio input "true"
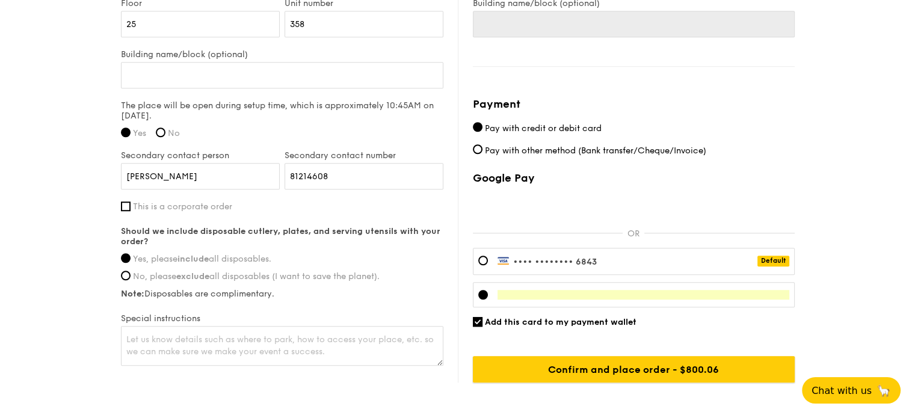
drag, startPoint x: 681, startPoint y: 371, endPoint x: 763, endPoint y: 133, distance: 251.0
click at [763, 133] on div "Payment Pay with credit or debit card Pay with other method (Bank transfer/Cheq…" at bounding box center [634, 239] width 322 height 287
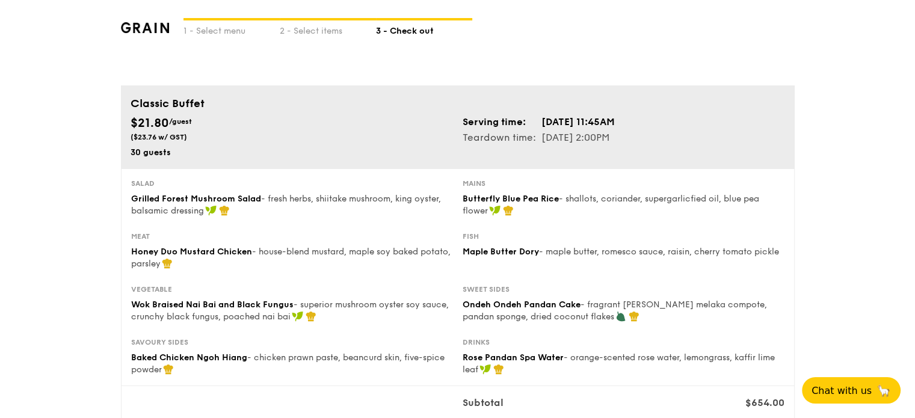
scroll to position [0, 0]
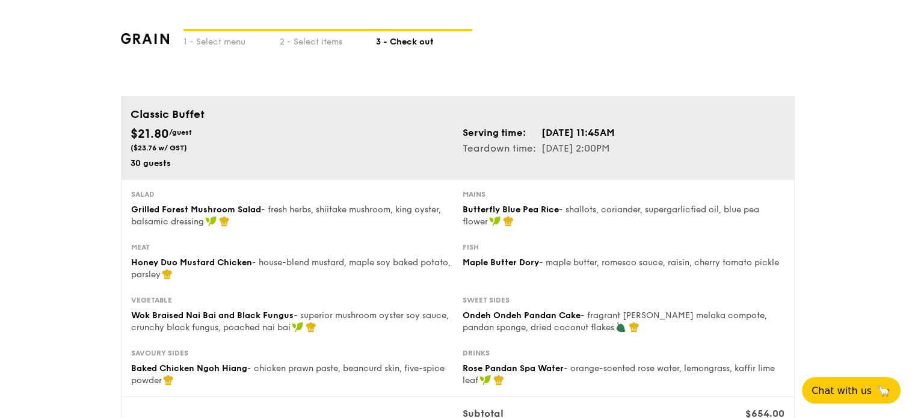
click at [546, 87] on div "1 - Select menu 2 - Select items 3 - Check out" at bounding box center [458, 48] width 674 height 96
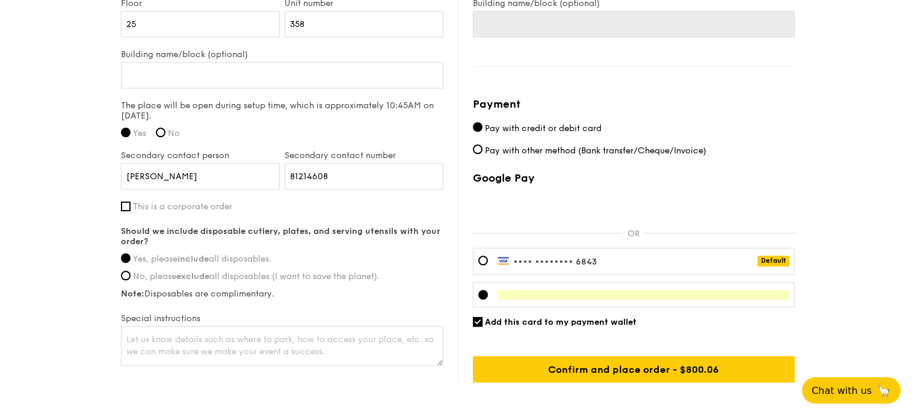
scroll to position [961, 0]
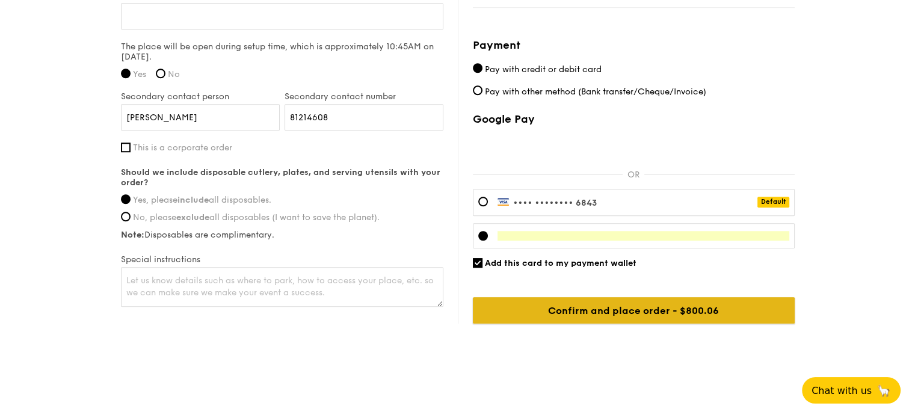
click at [650, 317] on input "Confirm and place order - $800.06" at bounding box center [634, 310] width 322 height 26
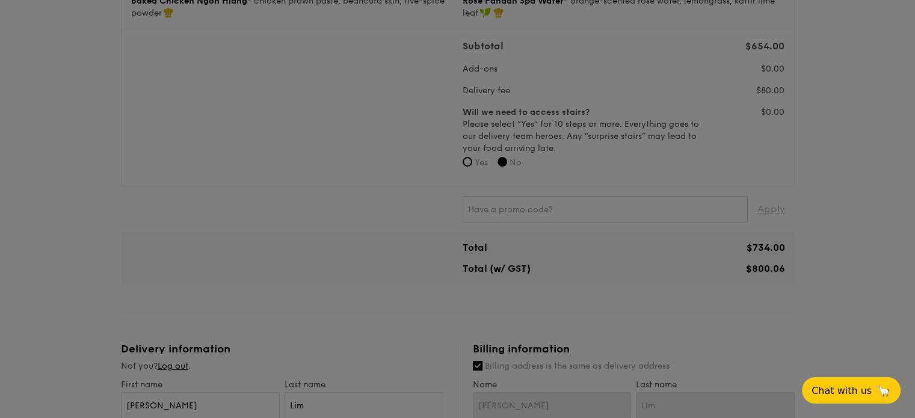
scroll to position [299, 0]
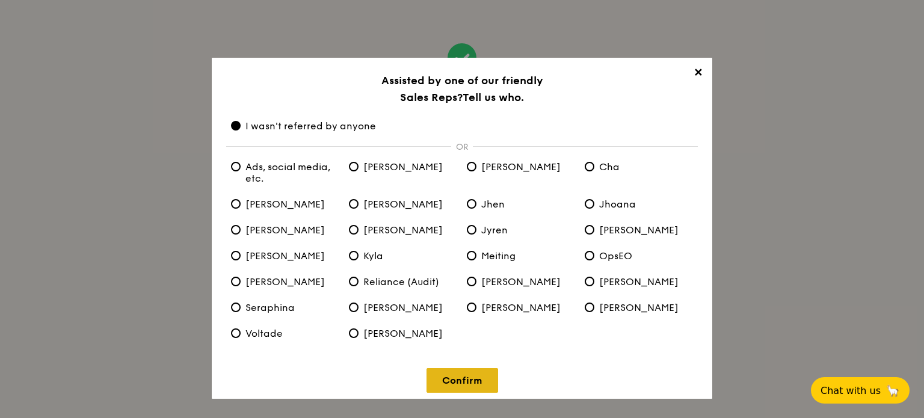
click at [469, 380] on link "Confirm" at bounding box center [462, 380] width 72 height 25
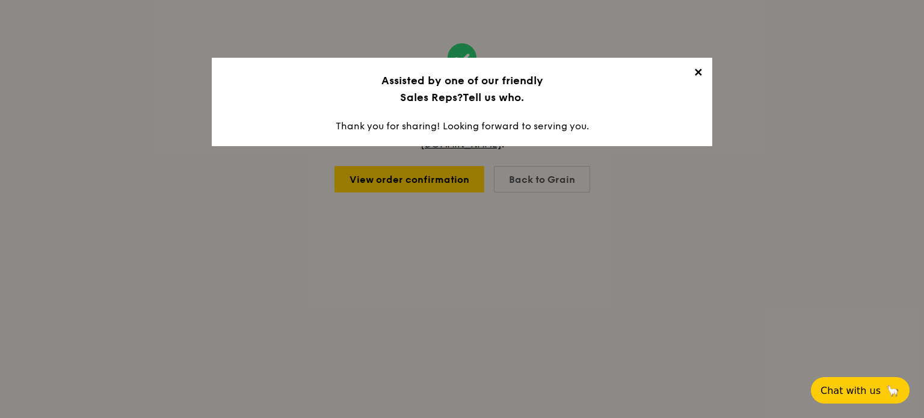
click at [700, 72] on span "✕" at bounding box center [697, 74] width 17 height 17
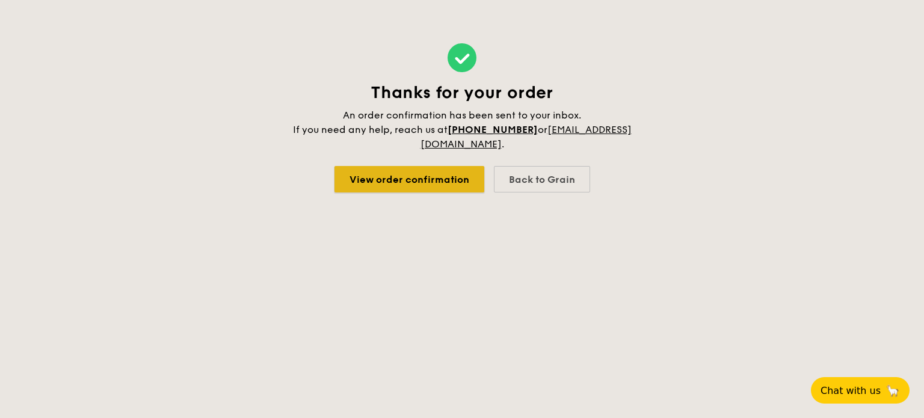
click at [434, 176] on link "View order confirmation" at bounding box center [409, 179] width 150 height 26
click at [445, 180] on link "View order confirmation" at bounding box center [409, 179] width 150 height 26
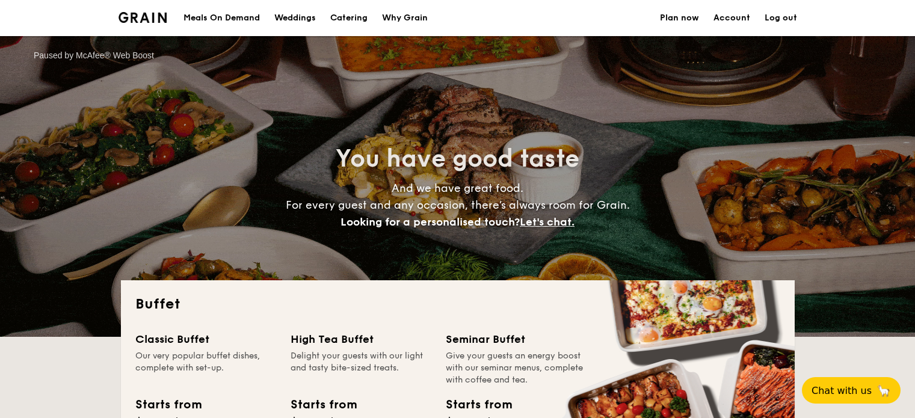
select select
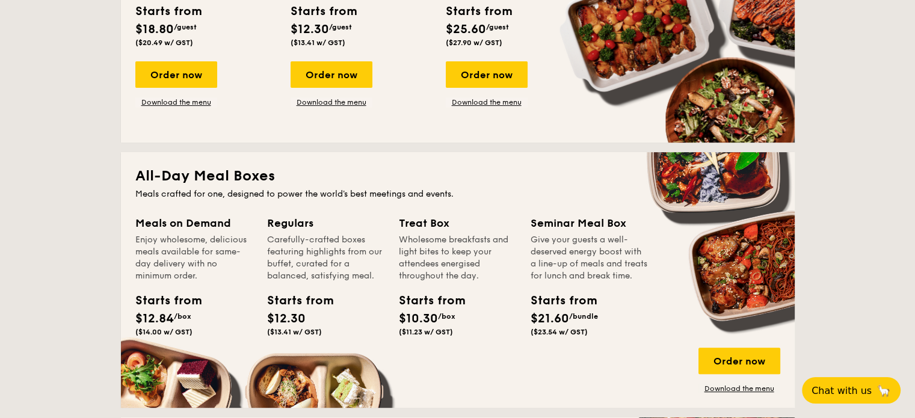
scroll to position [120, 0]
